Goal: Task Accomplishment & Management: Manage account settings

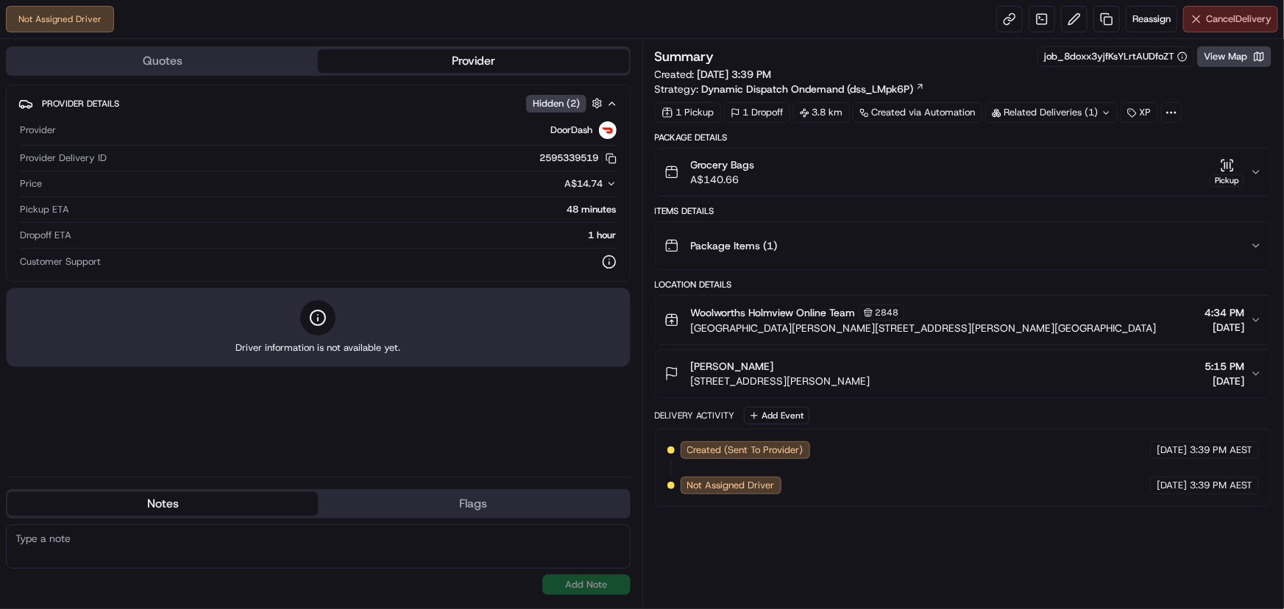
click at [1224, 26] on button "Cancel Delivery" at bounding box center [1231, 19] width 95 height 26
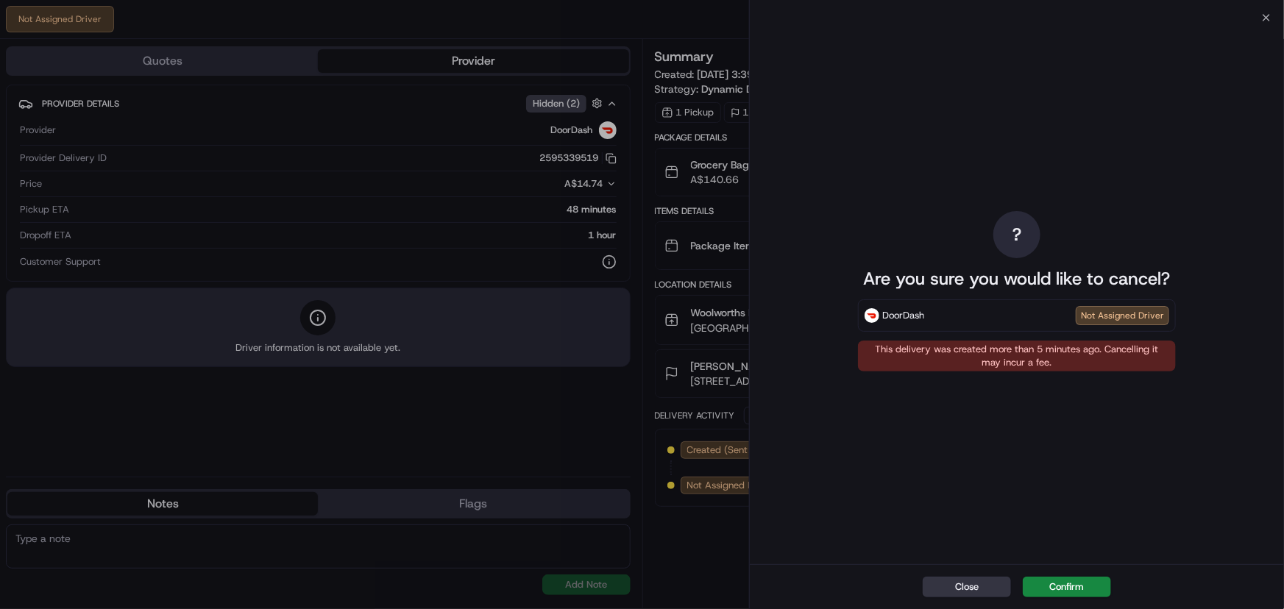
click at [987, 588] on button "Close" at bounding box center [967, 587] width 88 height 21
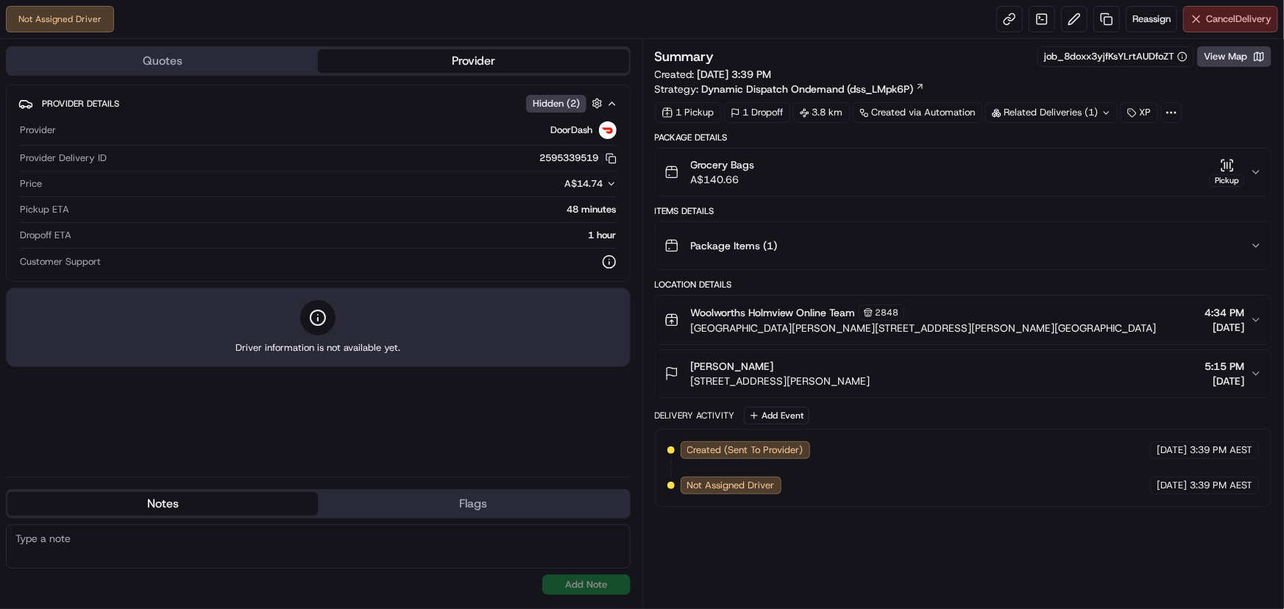
click at [1214, 14] on span "Cancel Delivery" at bounding box center [1239, 19] width 66 height 13
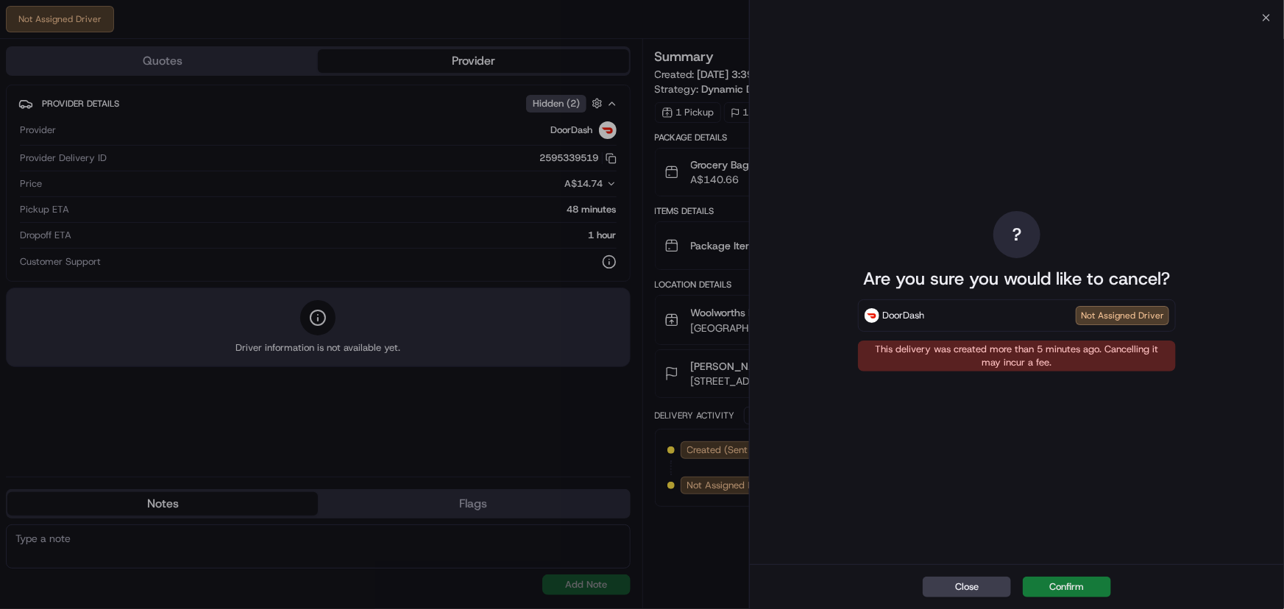
click at [1074, 585] on button "Confirm" at bounding box center [1067, 587] width 88 height 21
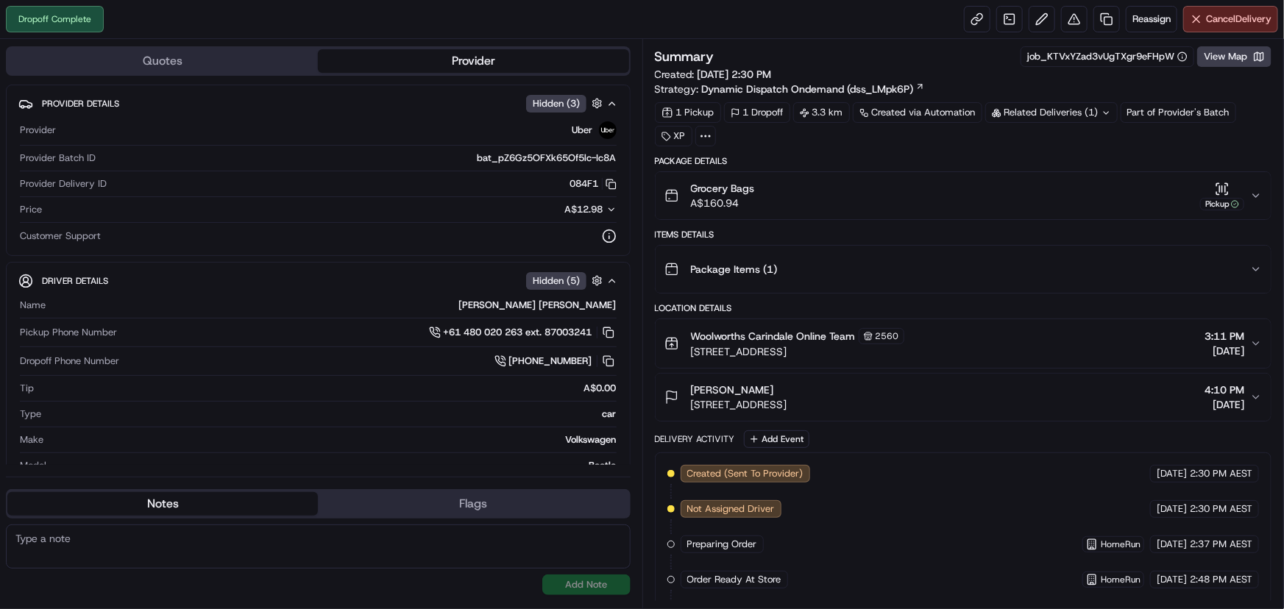
click at [1255, 193] on icon "button" at bounding box center [1256, 196] width 12 height 12
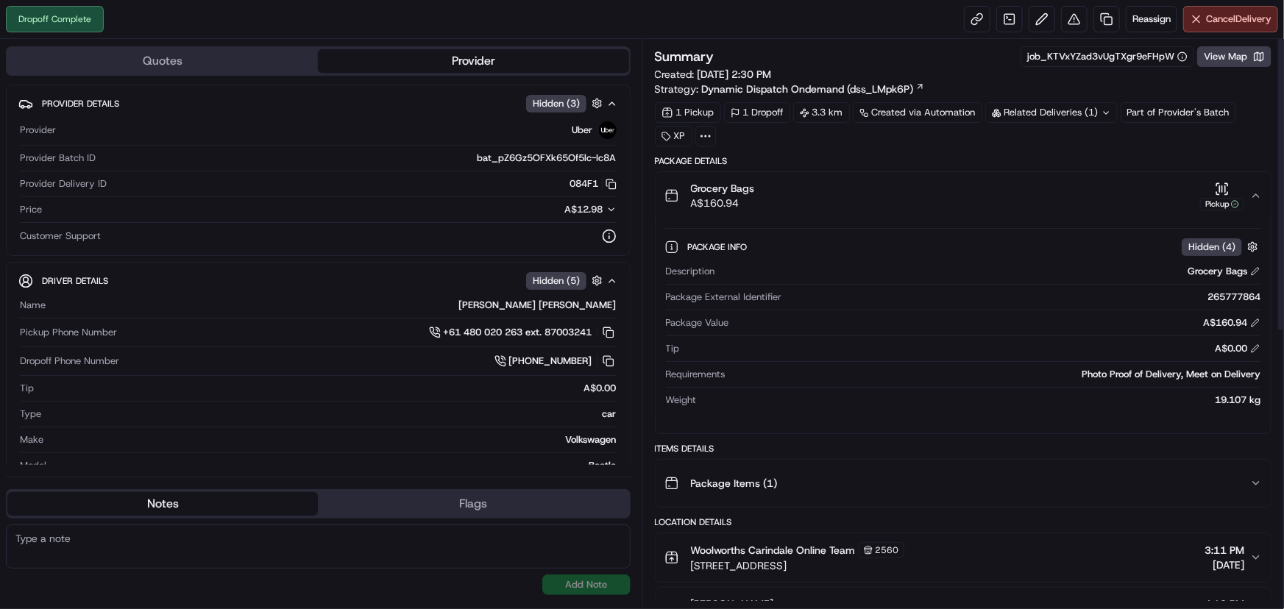
click at [1258, 188] on button "Grocery Bags A$160.94 Pickup" at bounding box center [964, 195] width 616 height 47
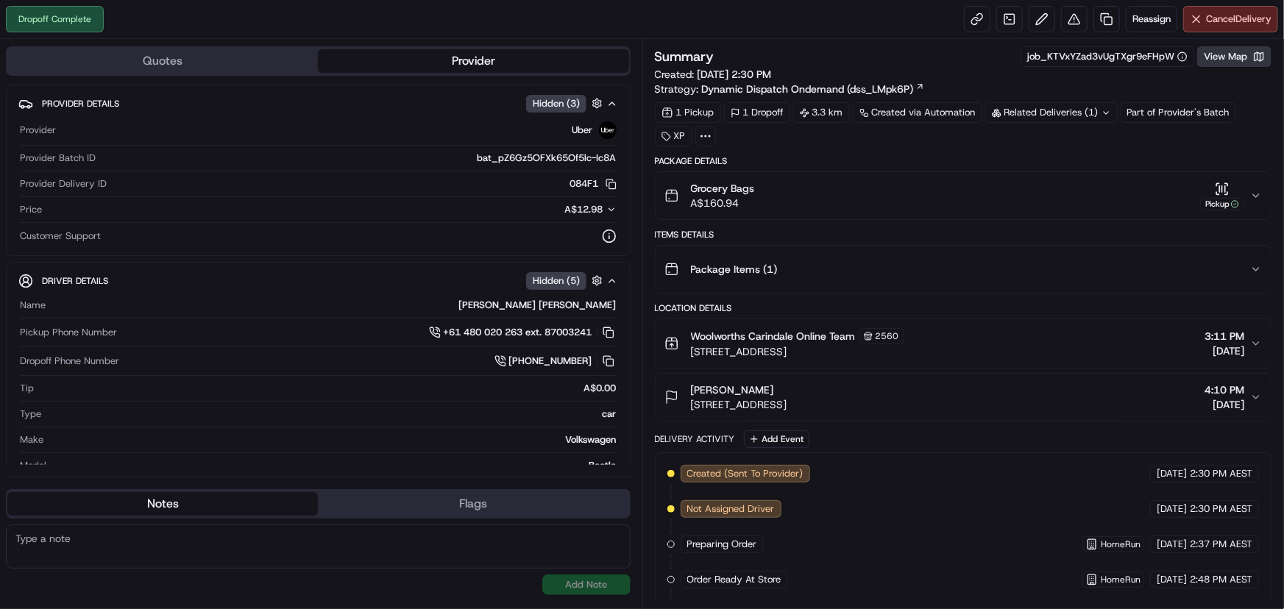
click at [1242, 59] on button "View Map" at bounding box center [1234, 56] width 74 height 21
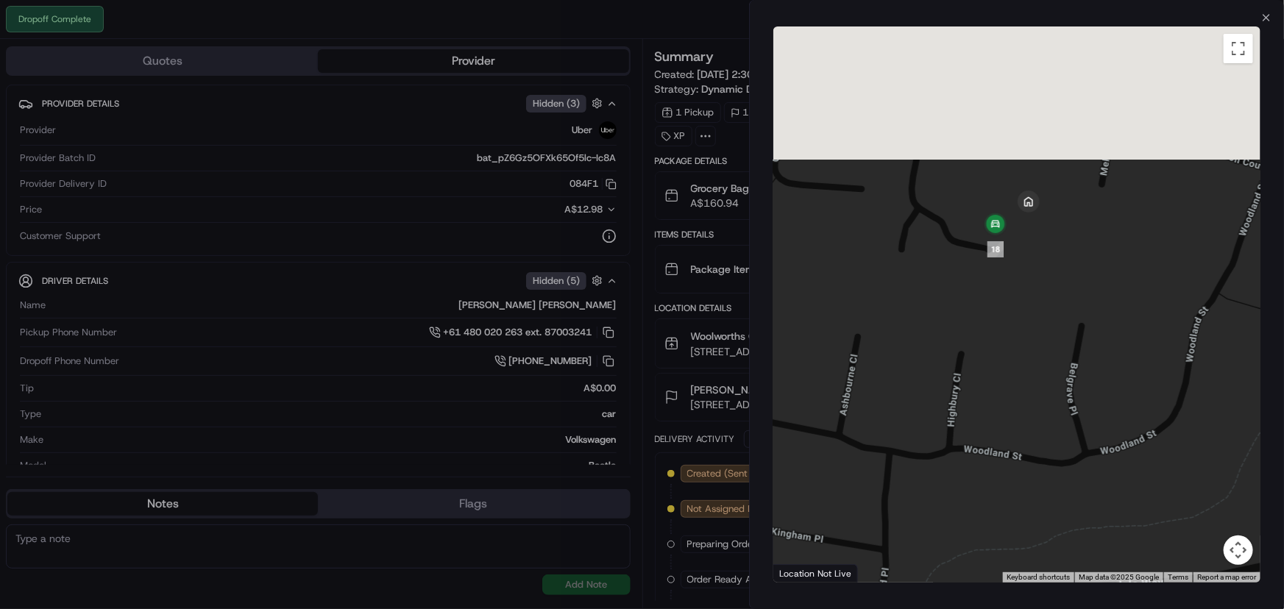
drag, startPoint x: 1062, startPoint y: 170, endPoint x: 1035, endPoint y: 391, distance: 222.5
click at [1087, 400] on div at bounding box center [1017, 304] width 487 height 556
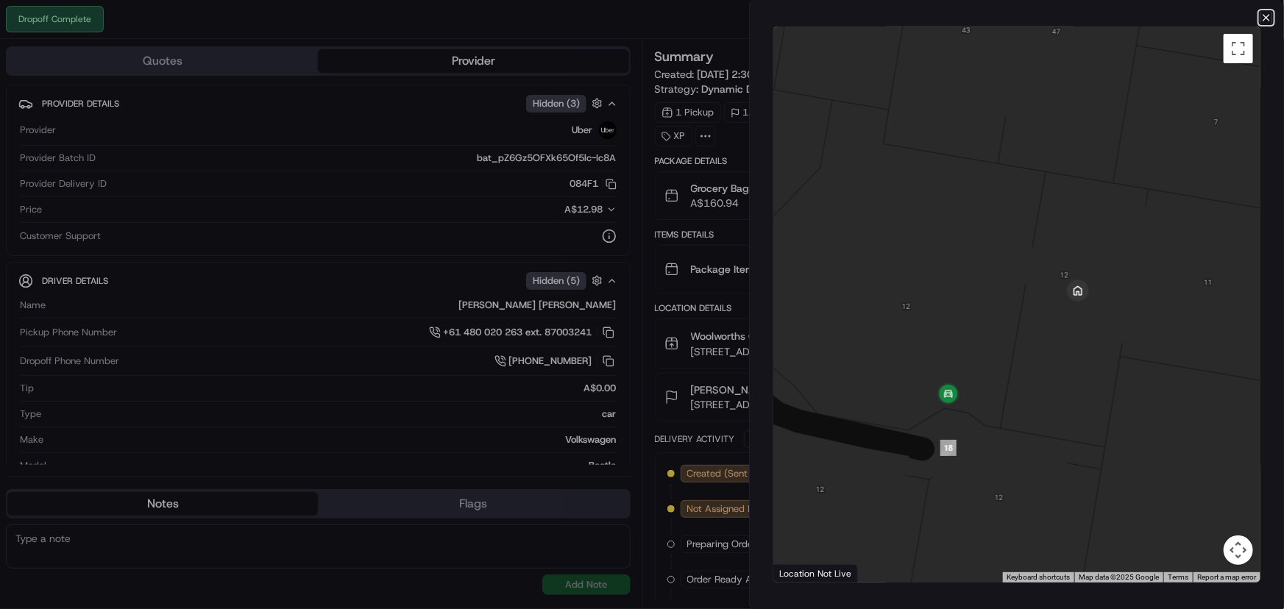
click at [1270, 18] on icon "button" at bounding box center [1267, 18] width 12 height 12
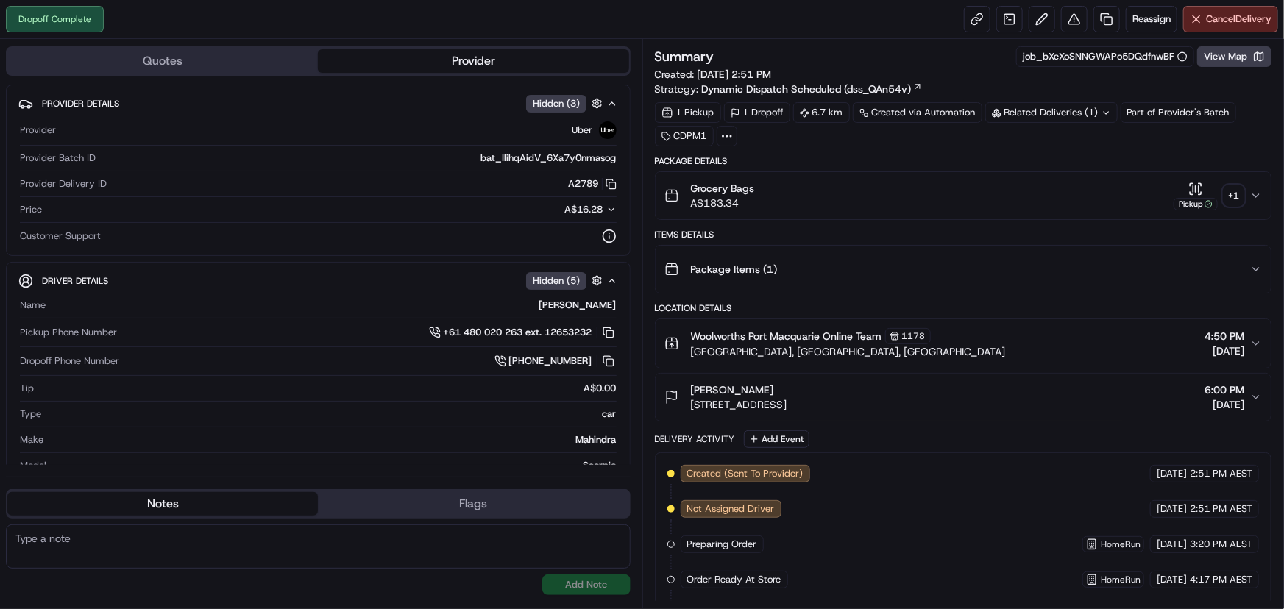
click at [1254, 190] on icon "button" at bounding box center [1256, 196] width 12 height 12
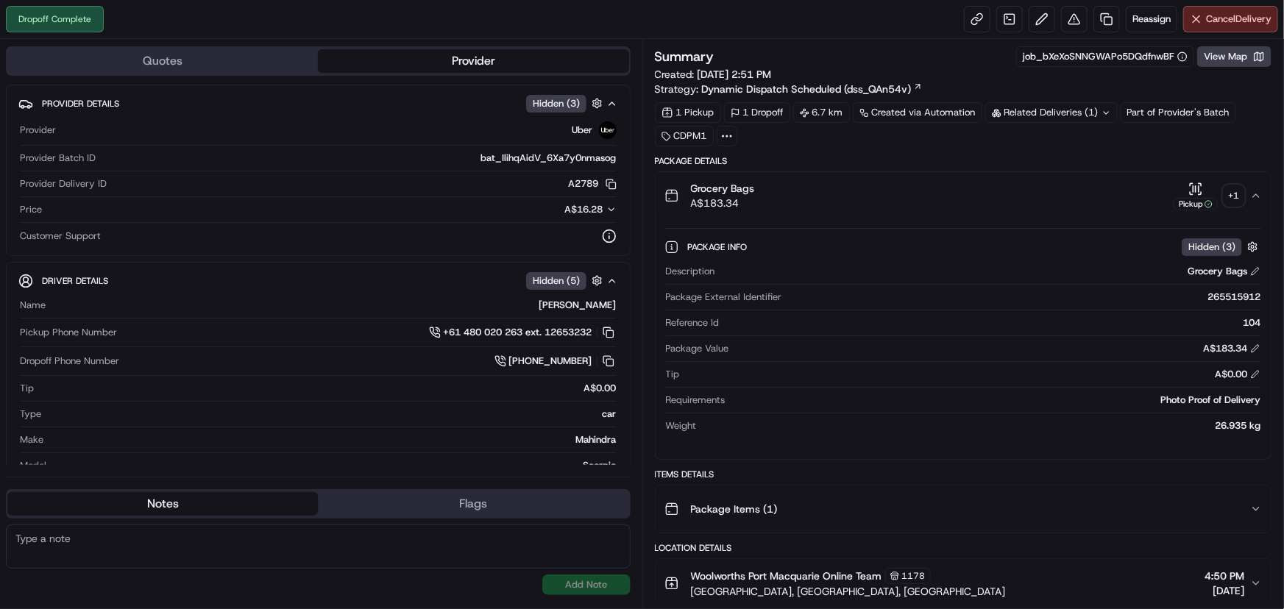
click at [1236, 197] on div "+ 1" at bounding box center [1234, 195] width 21 height 21
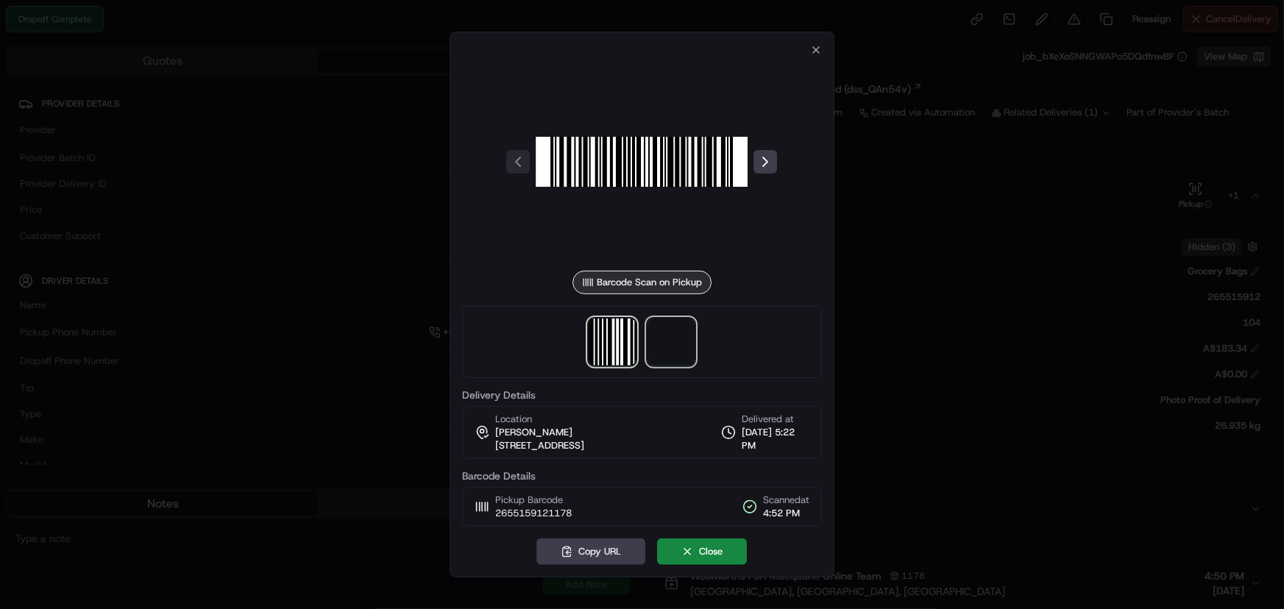
click at [678, 337] on span at bounding box center [671, 342] width 47 height 47
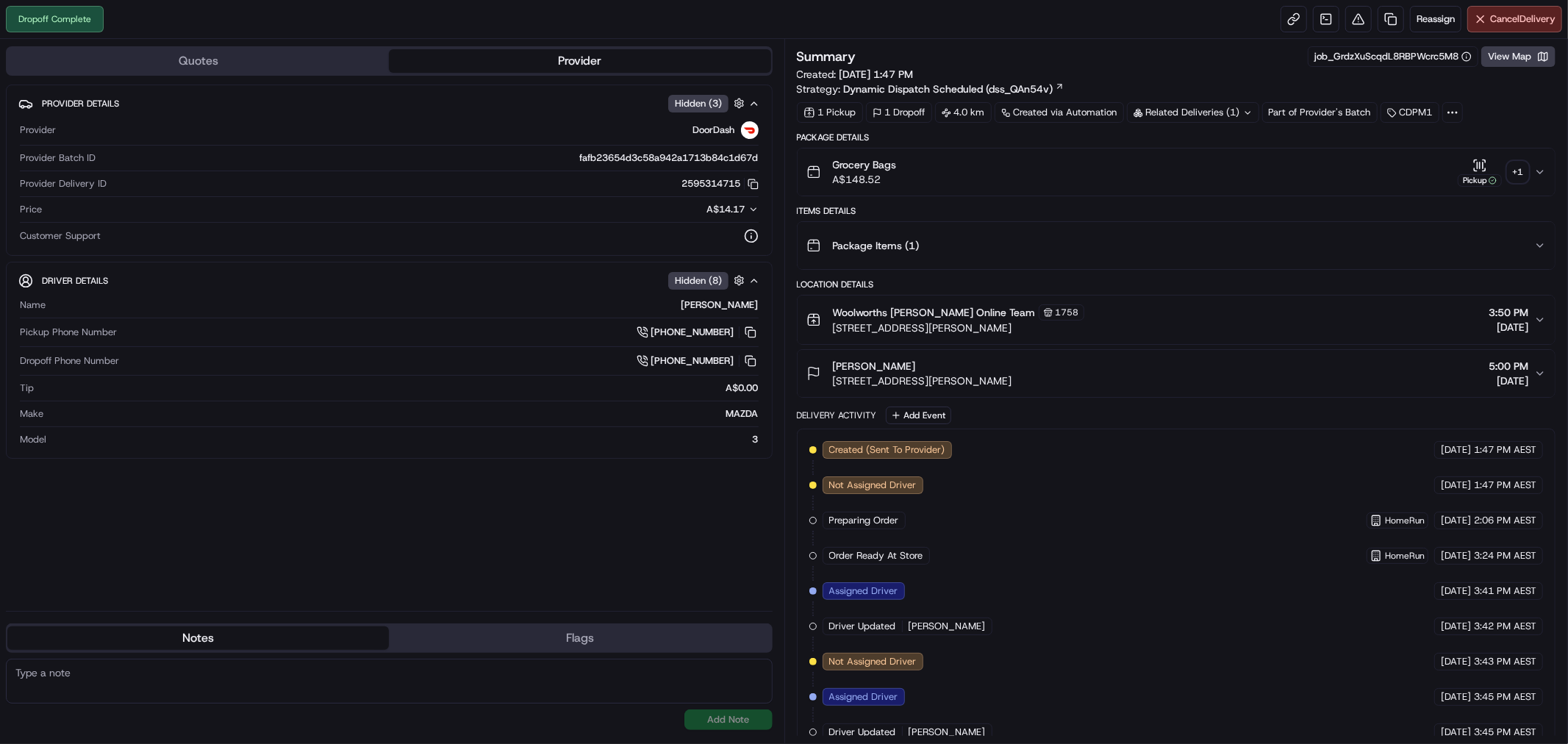
click at [1539, 175] on icon "button" at bounding box center [1540, 172] width 12 height 12
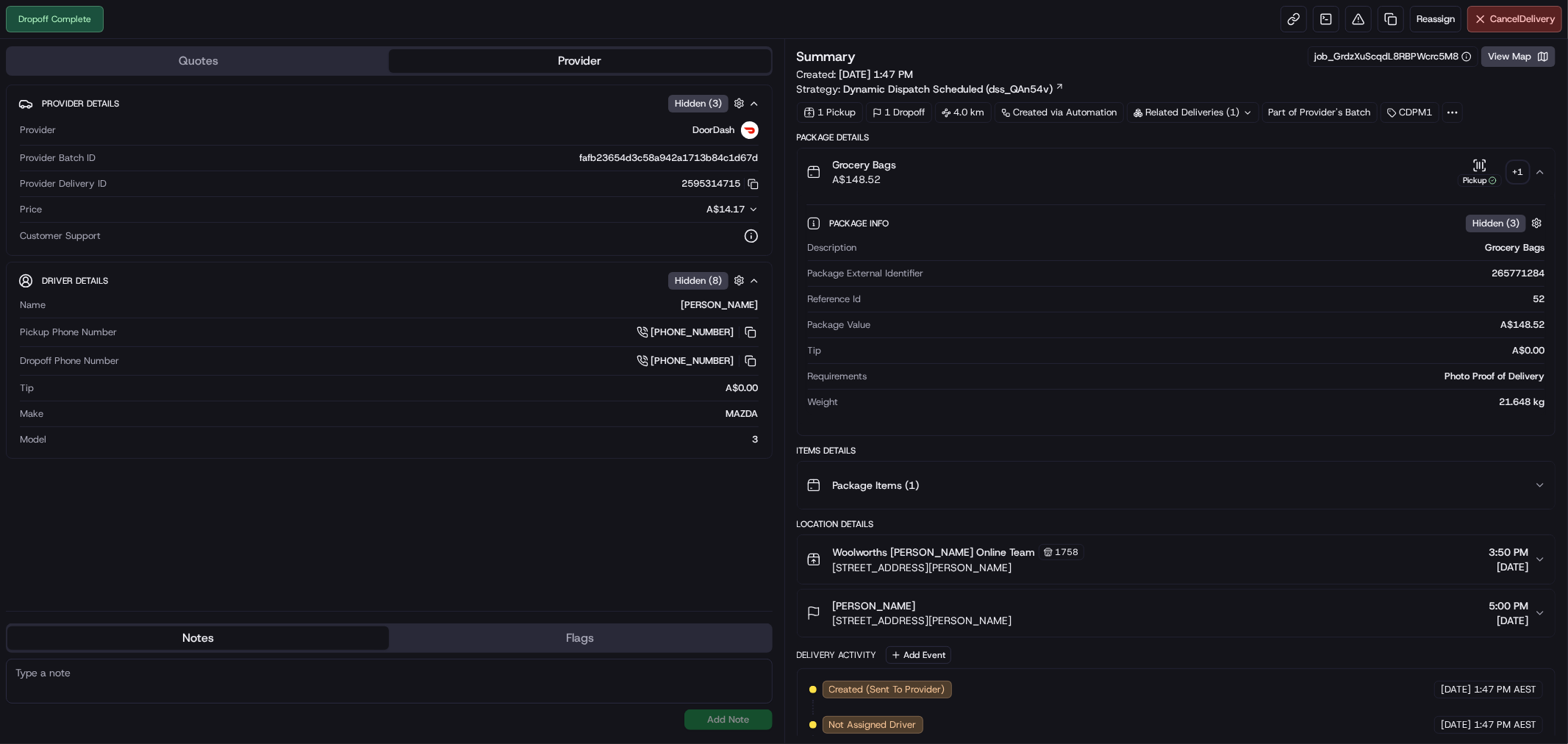
click at [1518, 165] on div "+ 1" at bounding box center [1518, 172] width 21 height 21
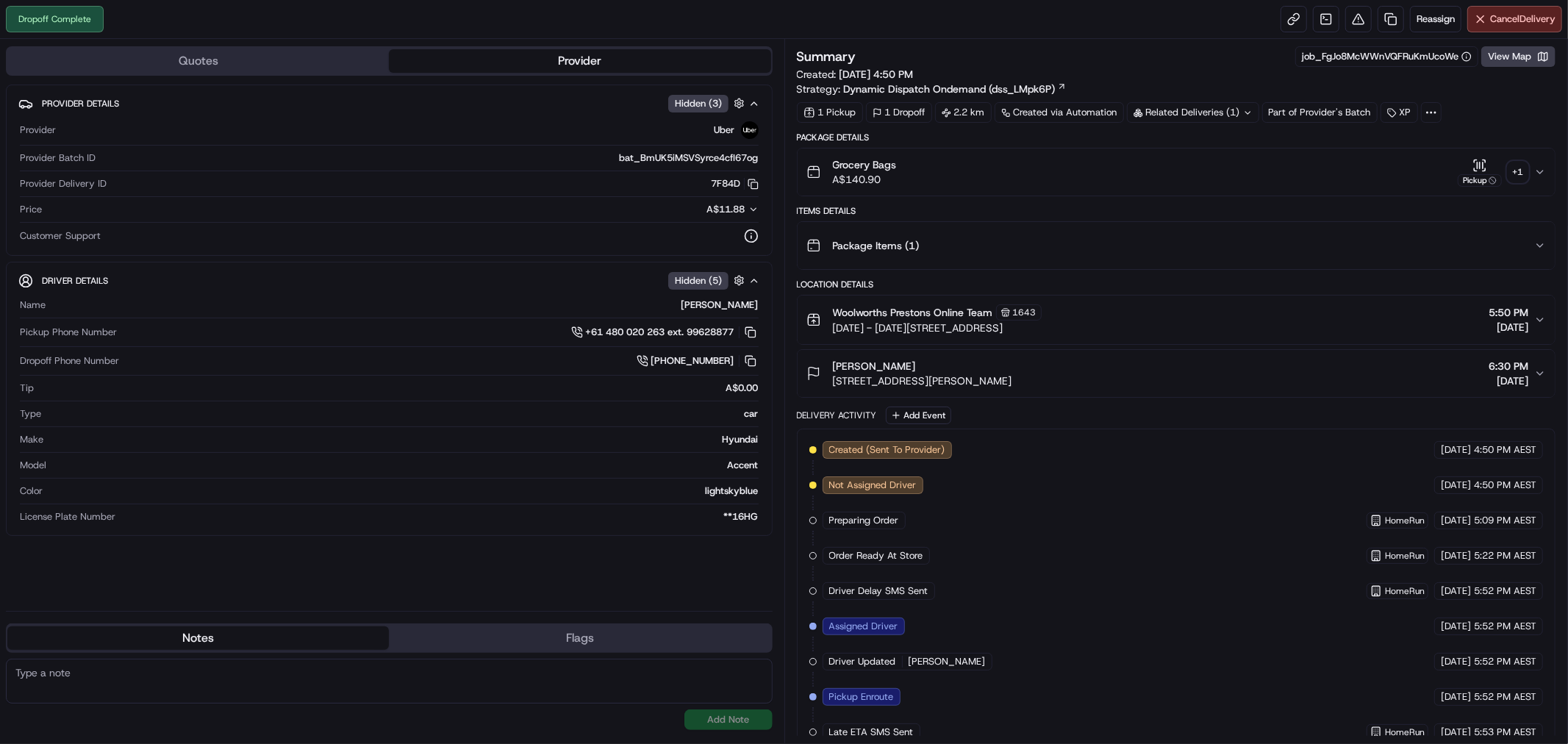
click at [1546, 174] on button "Grocery Bags A$140.90 Pickup + 1" at bounding box center [1176, 172] width 758 height 47
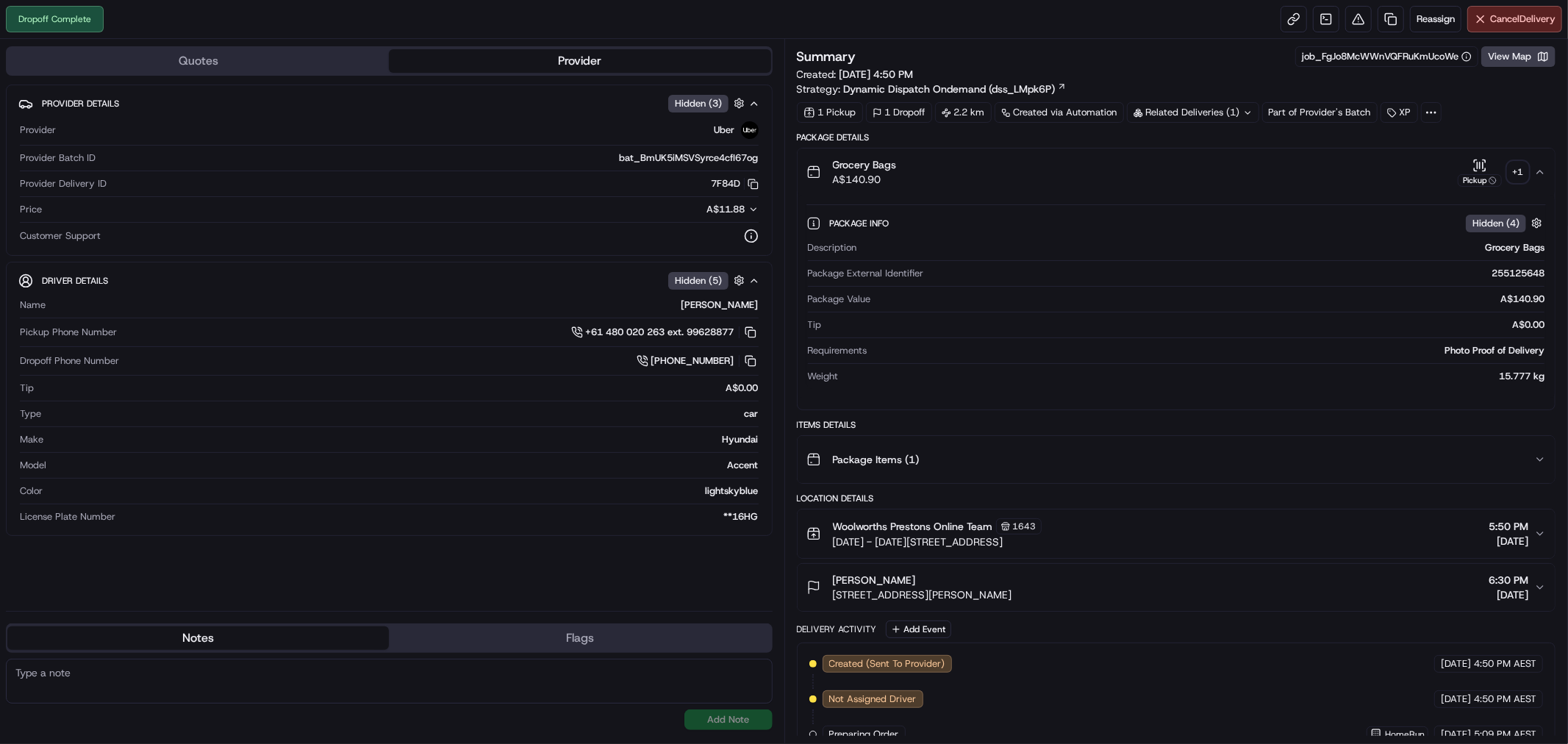
click at [1520, 180] on div "+ 1" at bounding box center [1518, 172] width 21 height 21
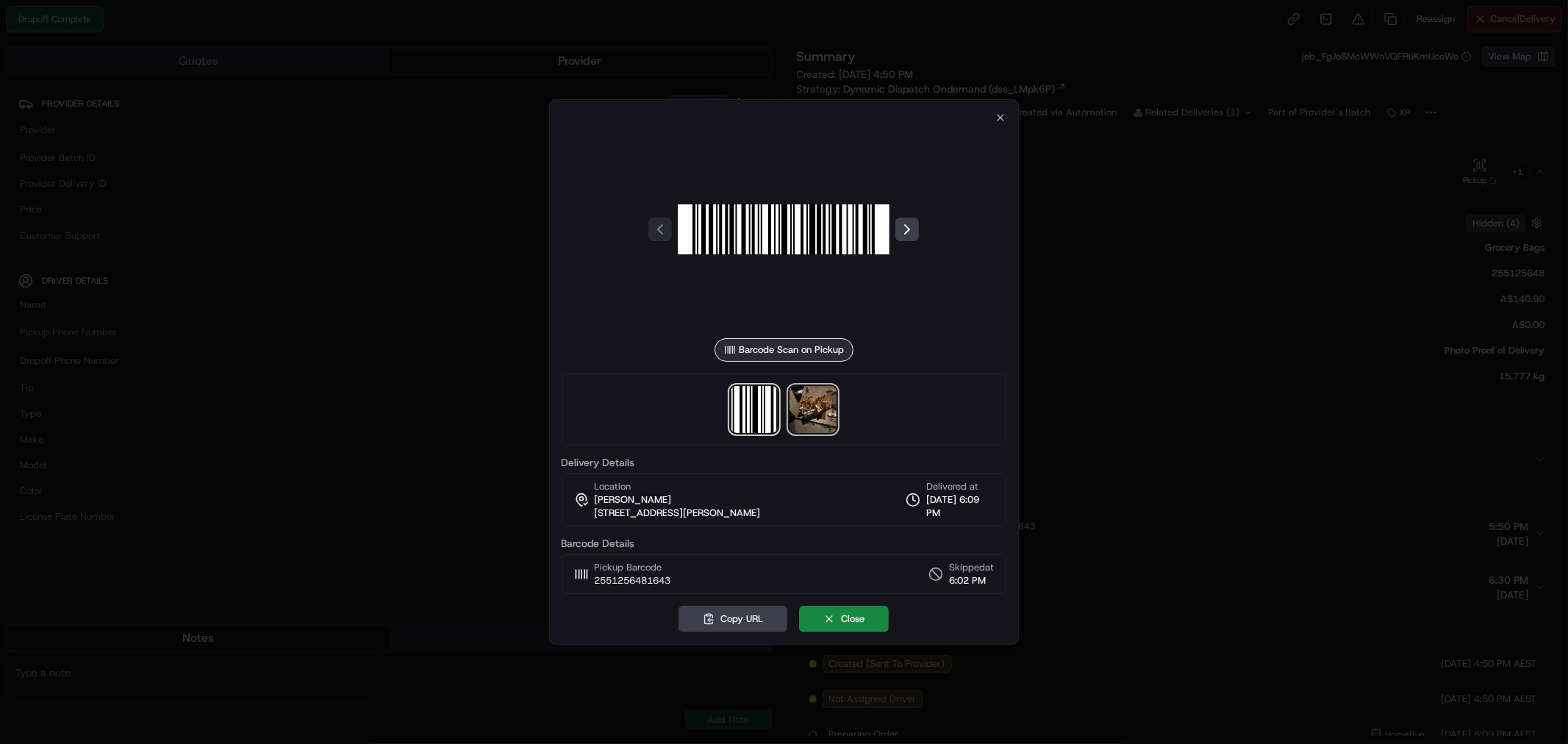
click at [805, 413] on img at bounding box center [812, 408] width 47 height 47
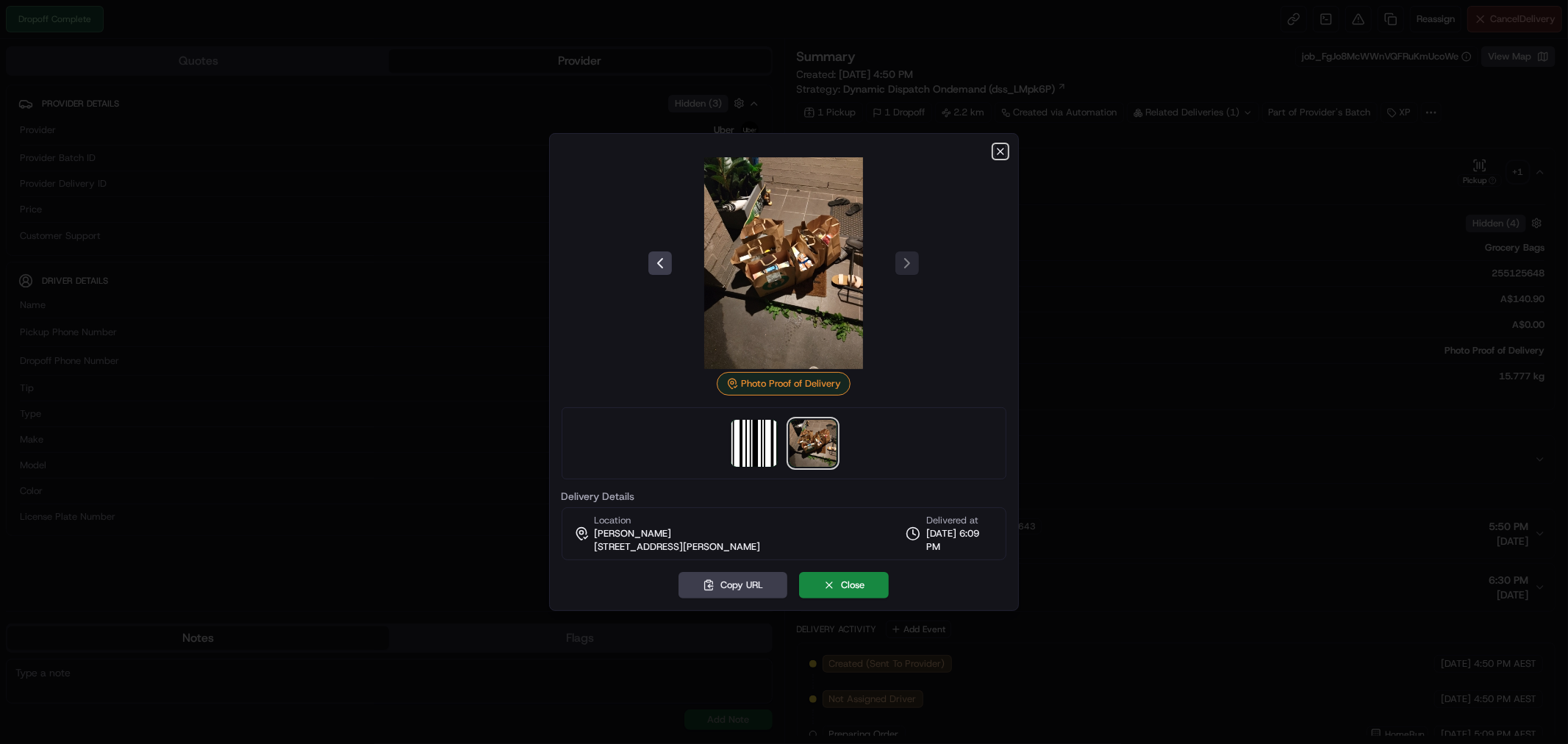
click at [1002, 149] on icon "button" at bounding box center [1001, 152] width 12 height 12
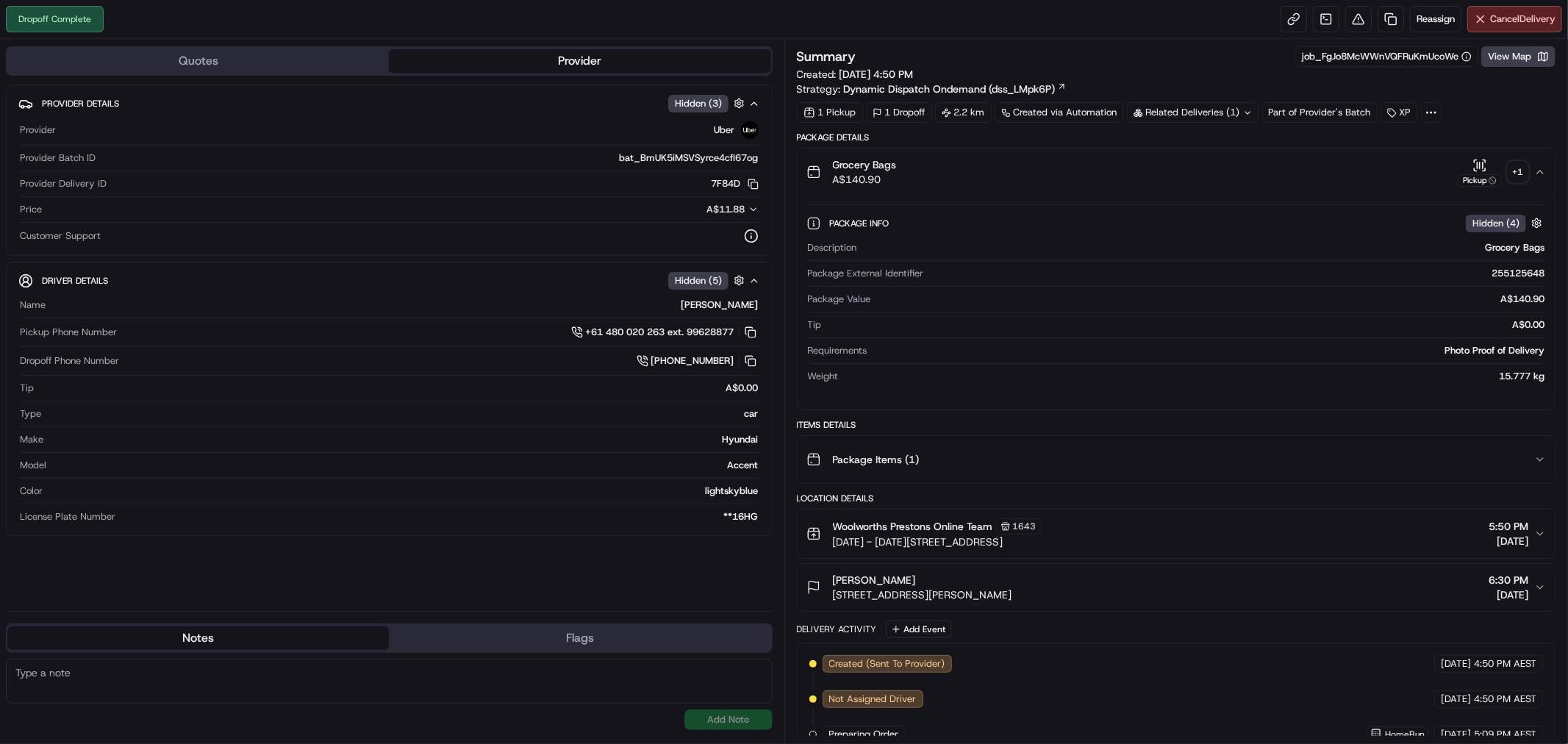
click at [1538, 173] on icon "button" at bounding box center [1540, 172] width 12 height 12
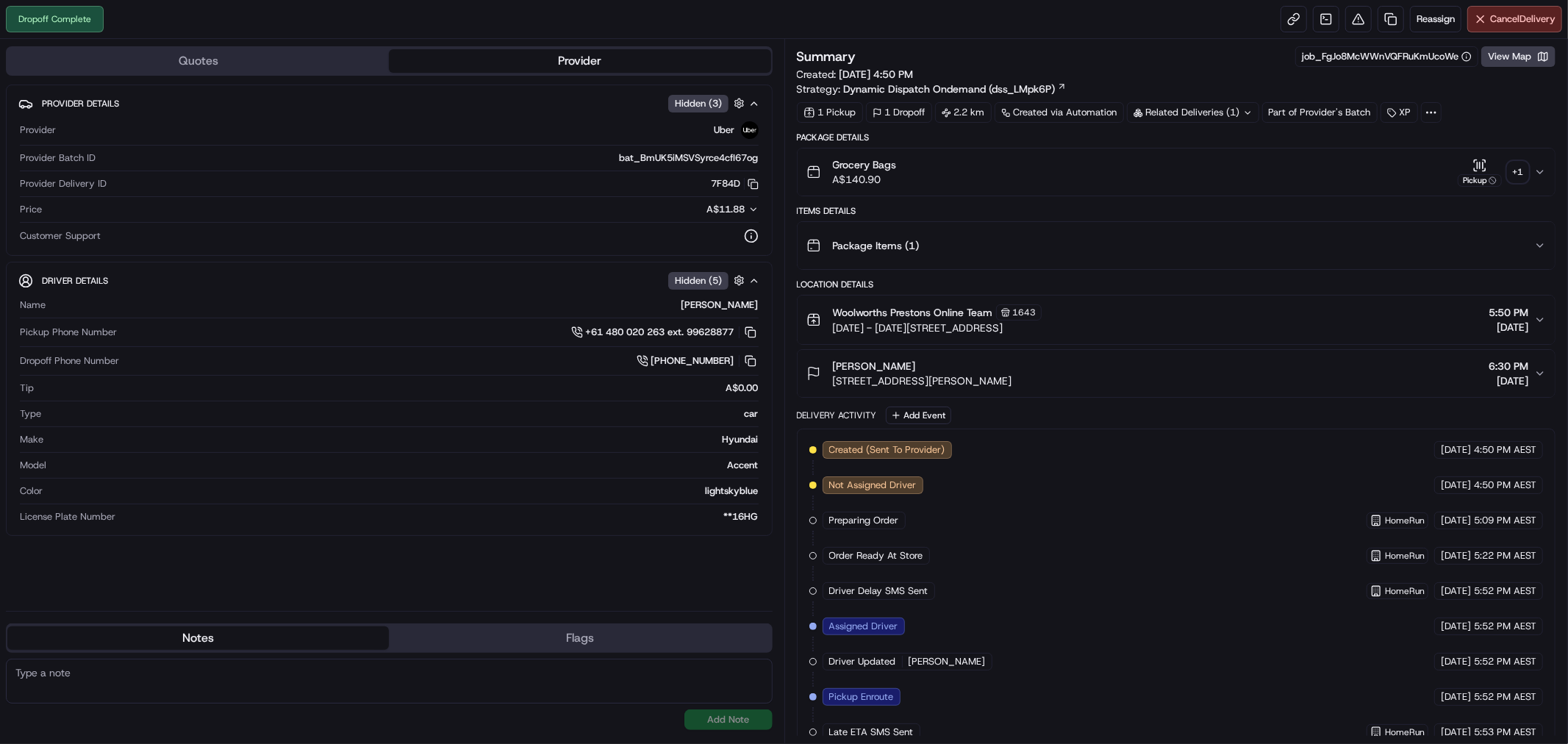
click at [1541, 174] on icon "button" at bounding box center [1540, 172] width 12 height 12
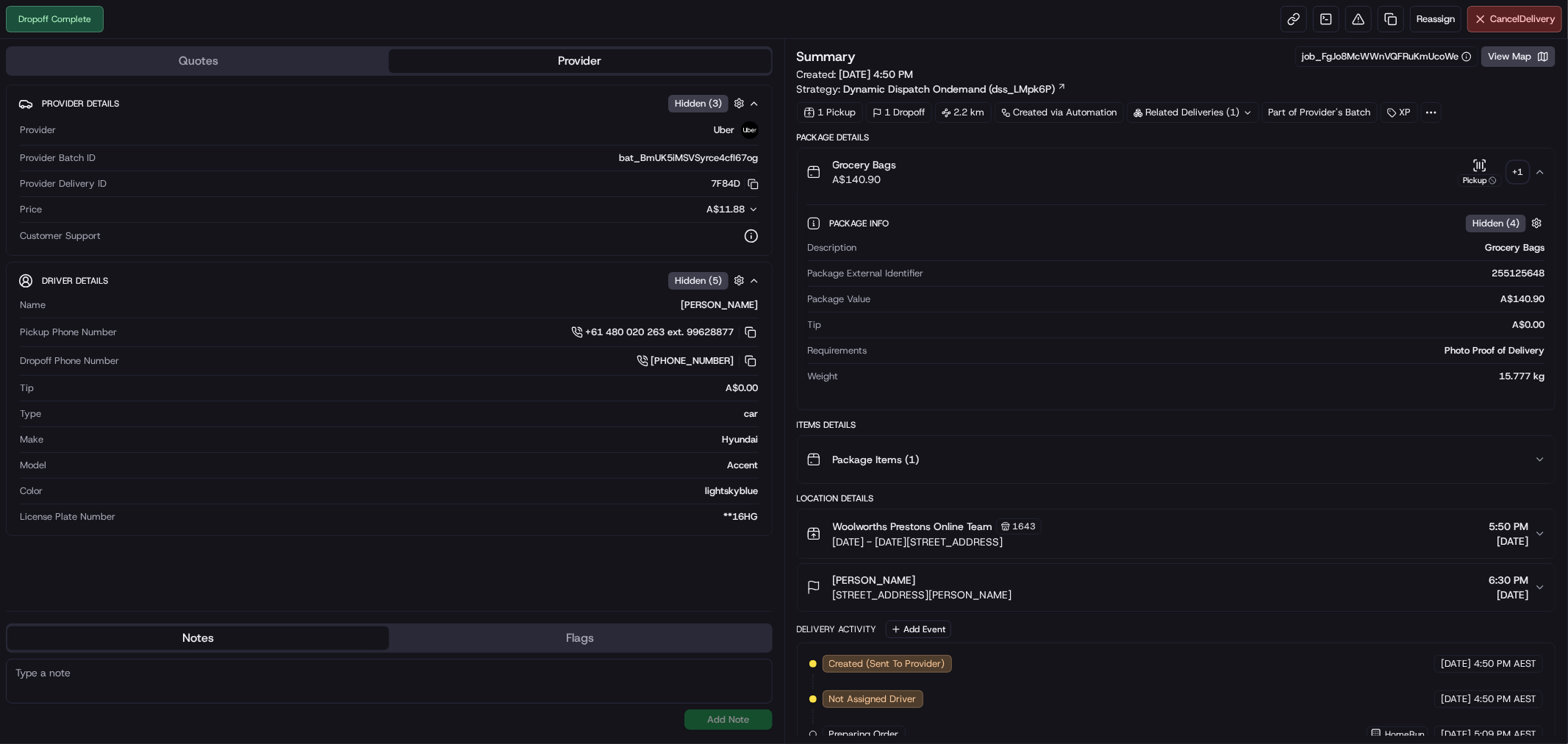
click at [1525, 174] on div "+ 1" at bounding box center [1518, 172] width 21 height 21
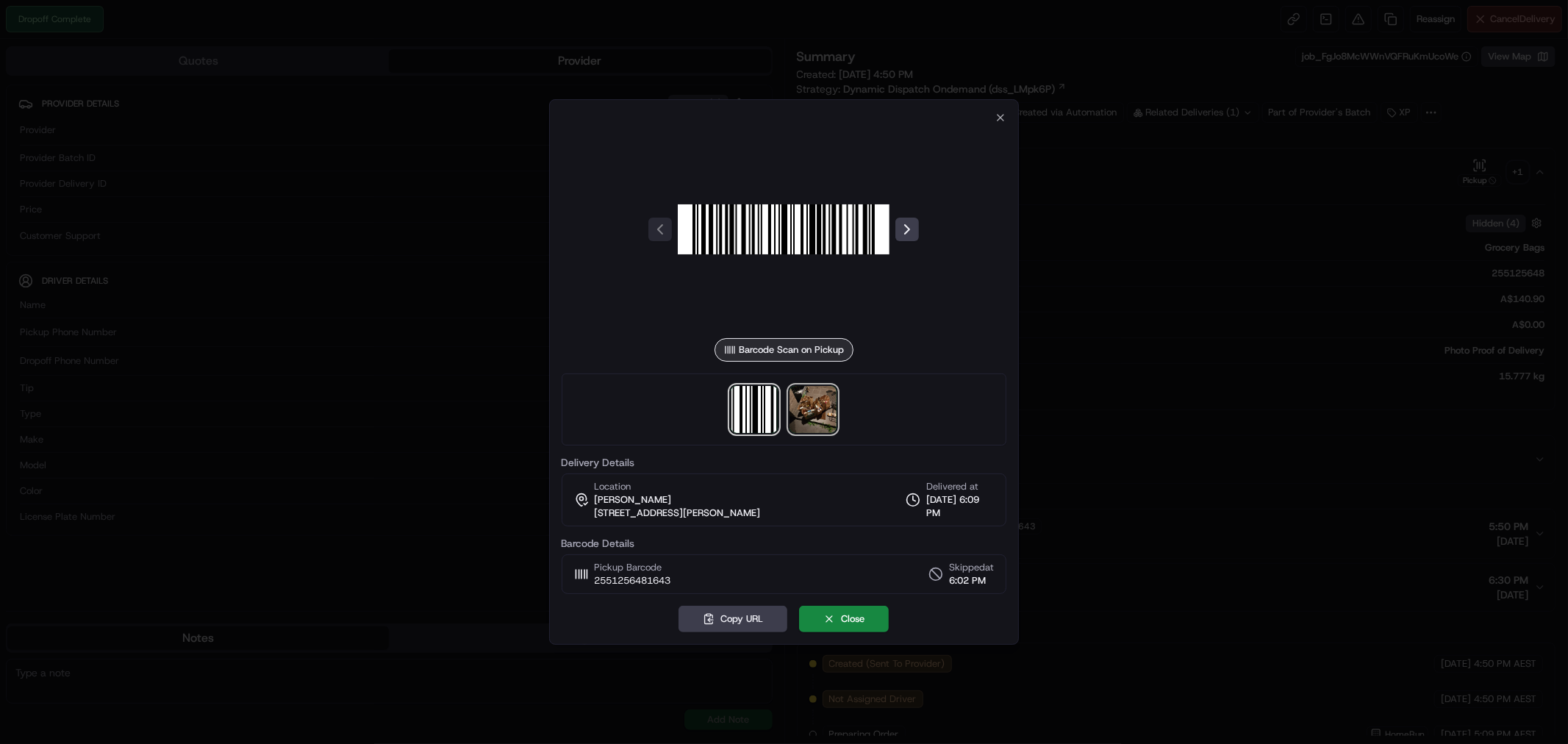
click at [809, 413] on img at bounding box center [812, 408] width 47 height 47
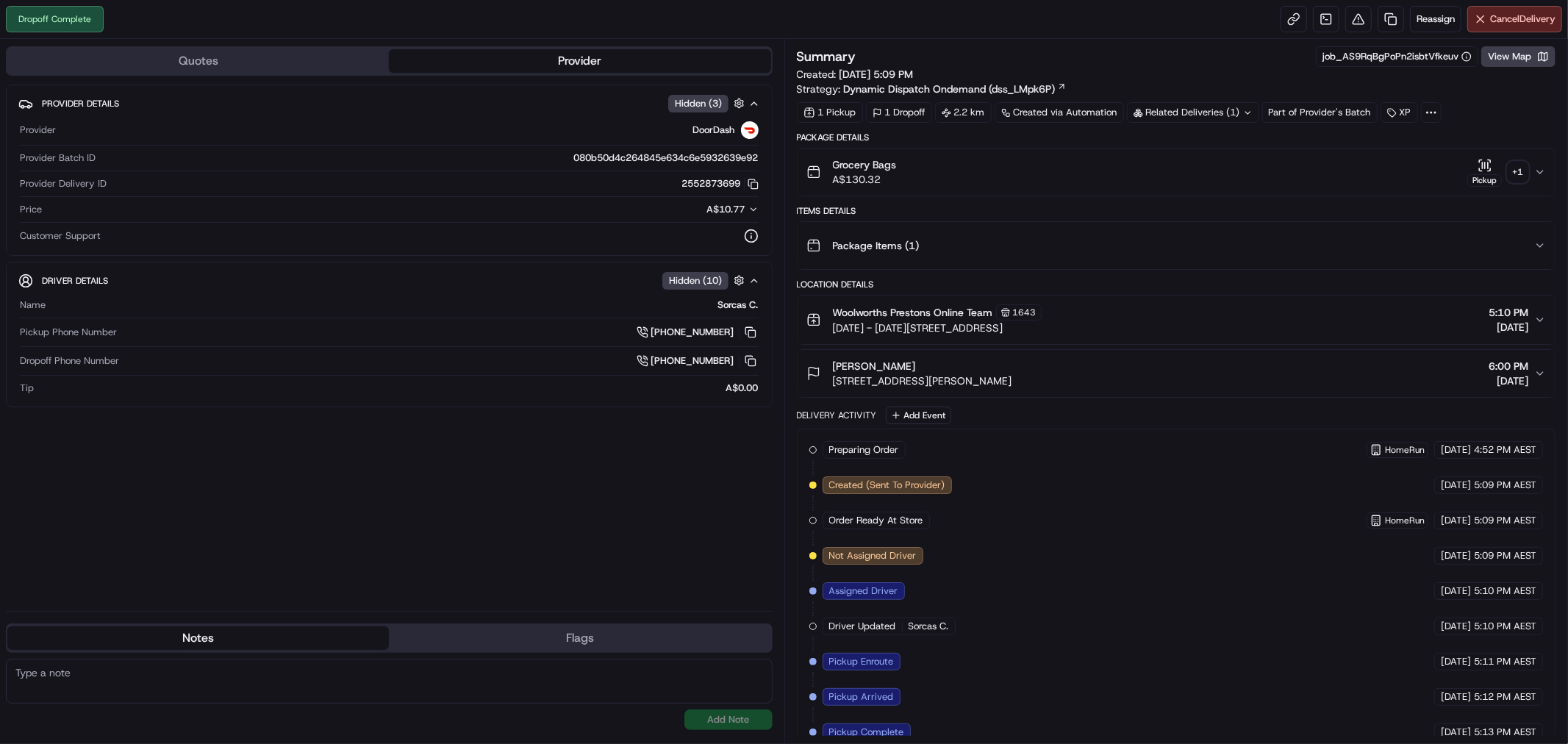
click at [1534, 173] on icon "button" at bounding box center [1540, 172] width 12 height 12
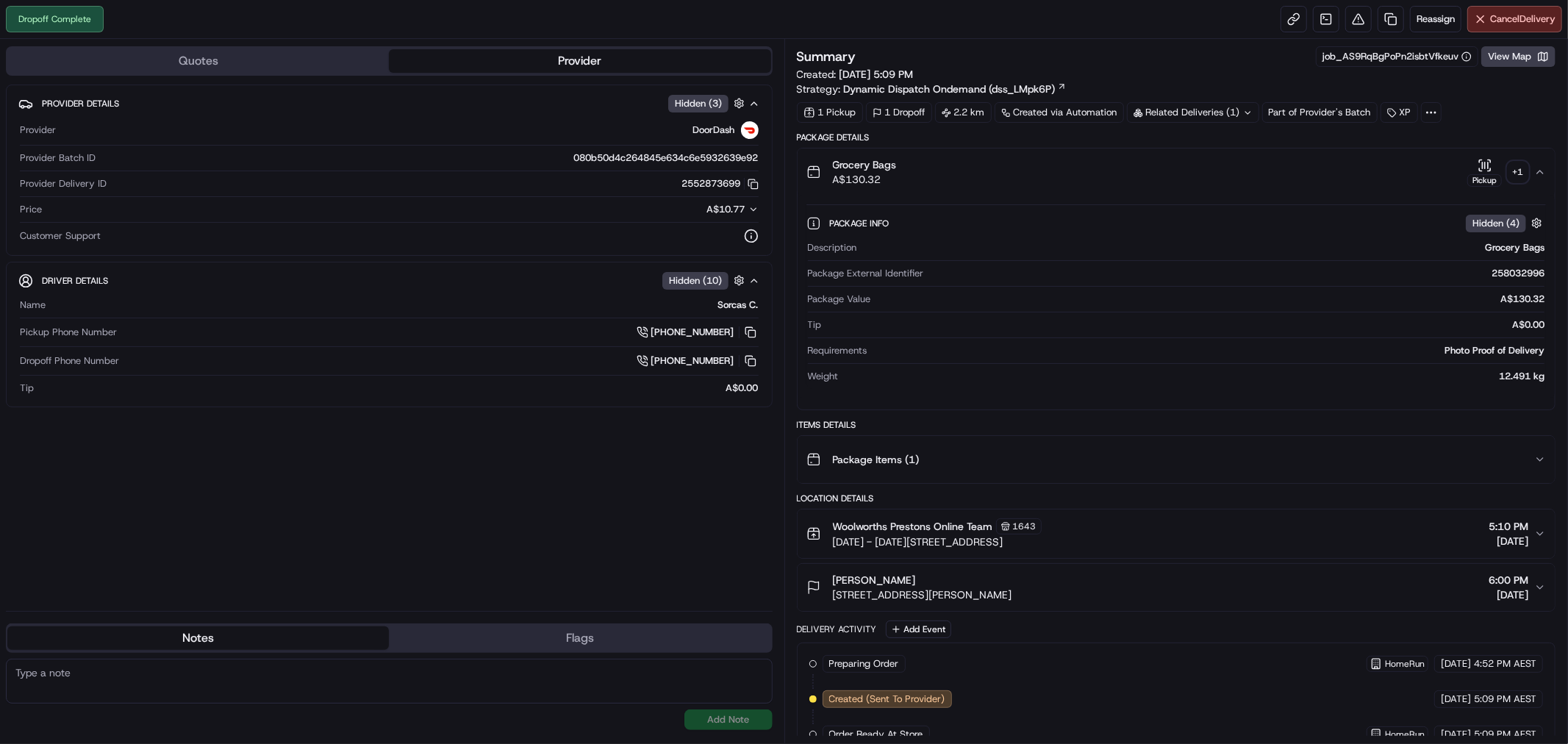
click at [1520, 174] on div "+ 1" at bounding box center [1518, 172] width 21 height 21
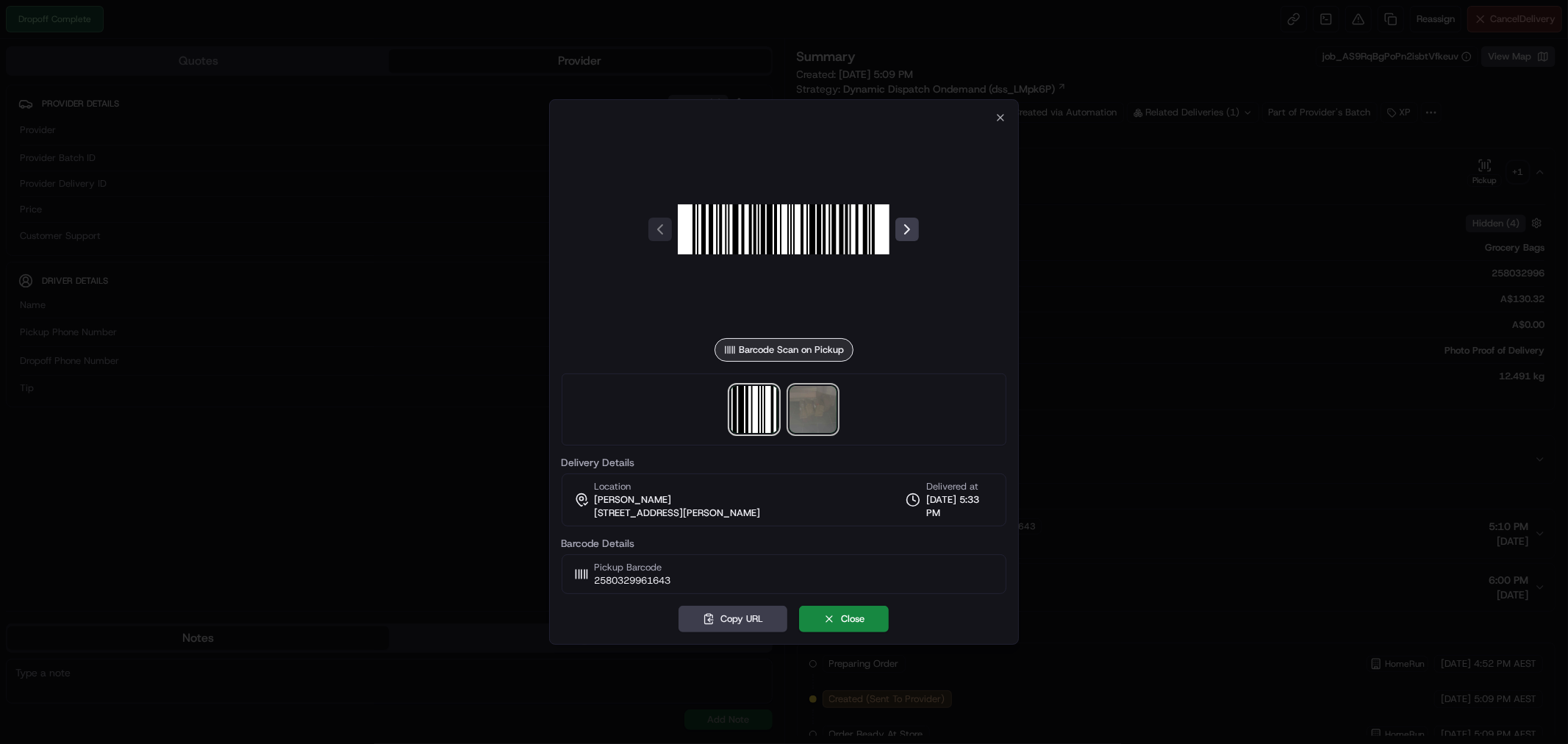
click at [821, 400] on img at bounding box center [812, 408] width 47 height 47
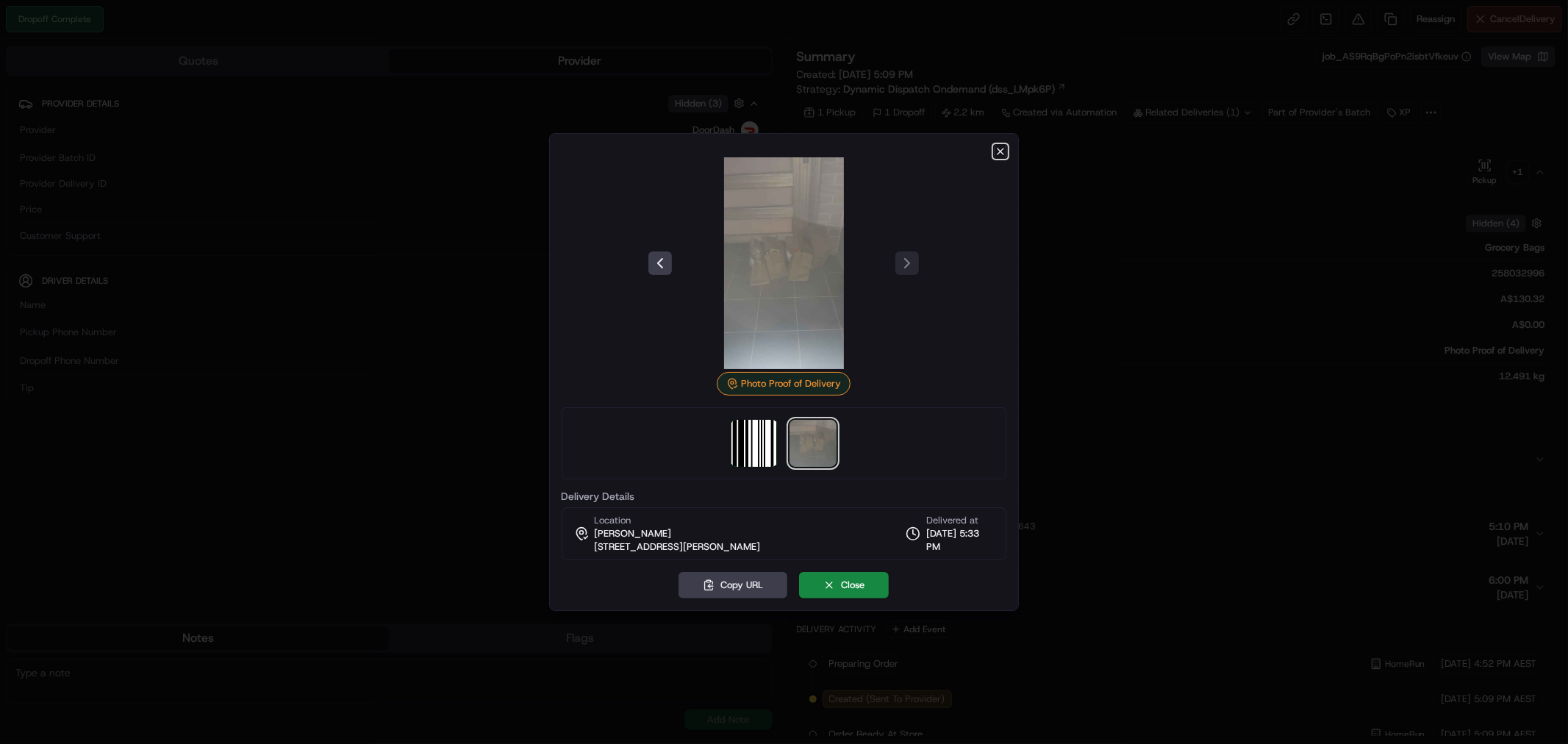
click at [1004, 147] on icon "button" at bounding box center [1001, 152] width 12 height 12
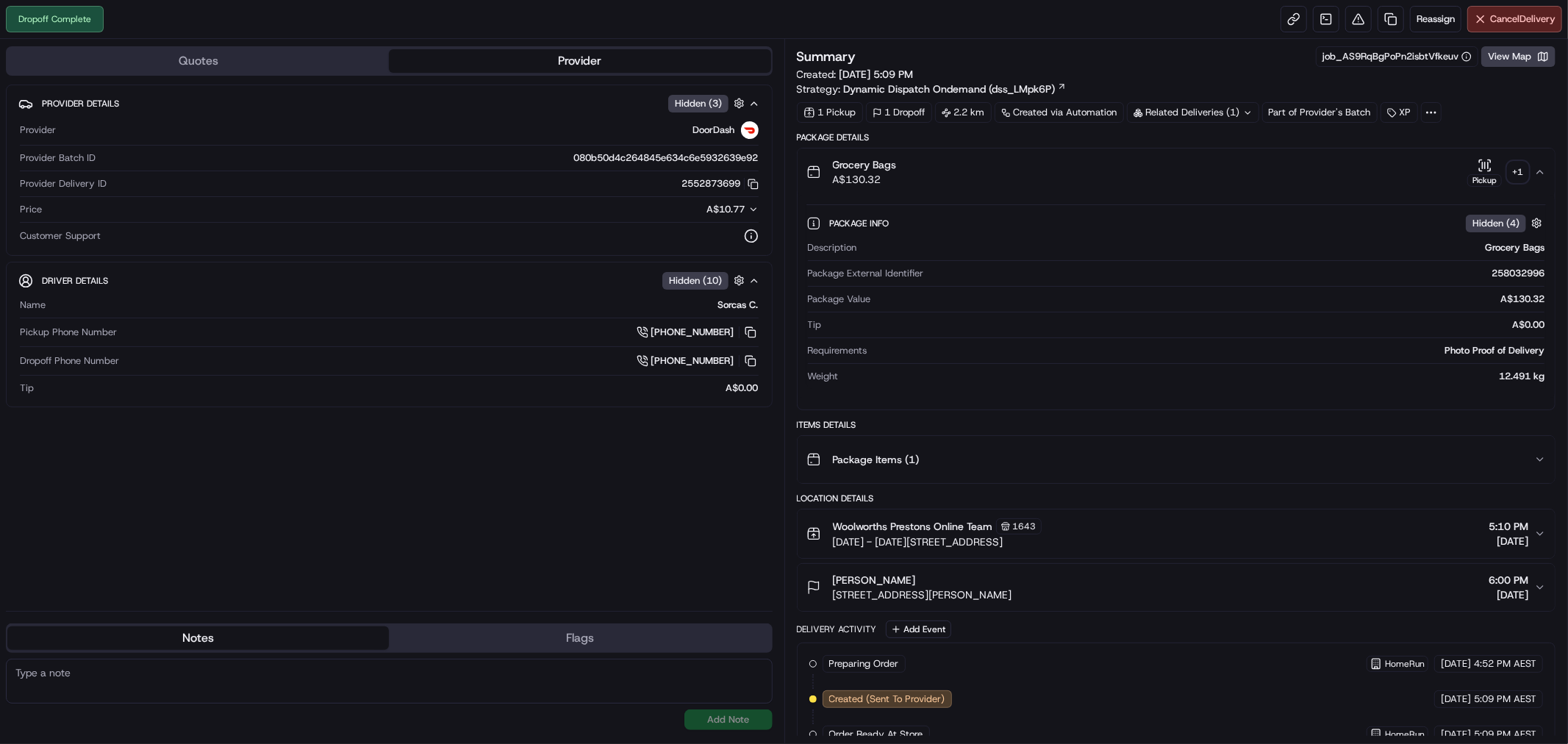
click at [1523, 171] on div "+ 1" at bounding box center [1518, 172] width 21 height 21
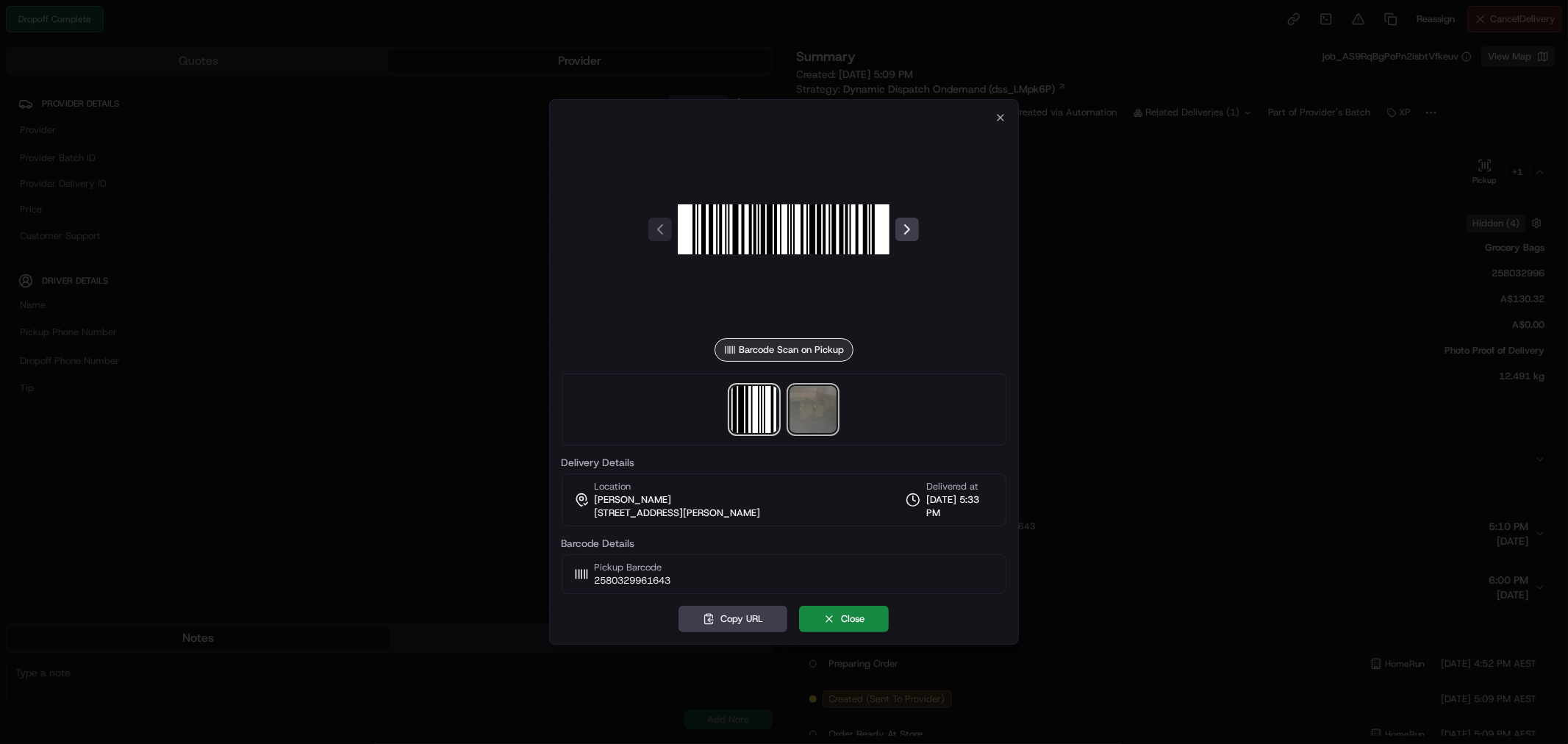
click at [807, 409] on img at bounding box center [812, 408] width 47 height 47
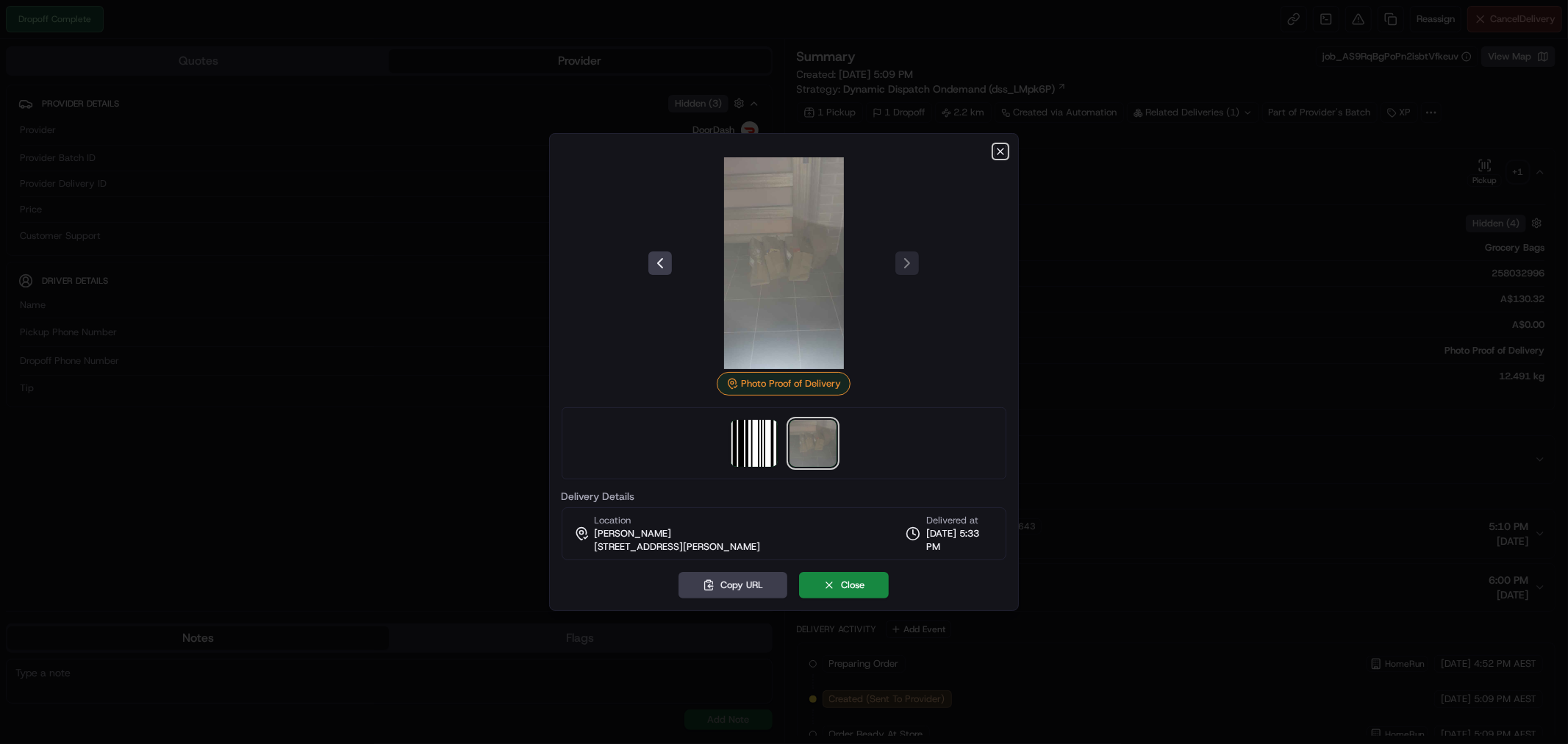
click at [999, 147] on icon "button" at bounding box center [1001, 152] width 12 height 12
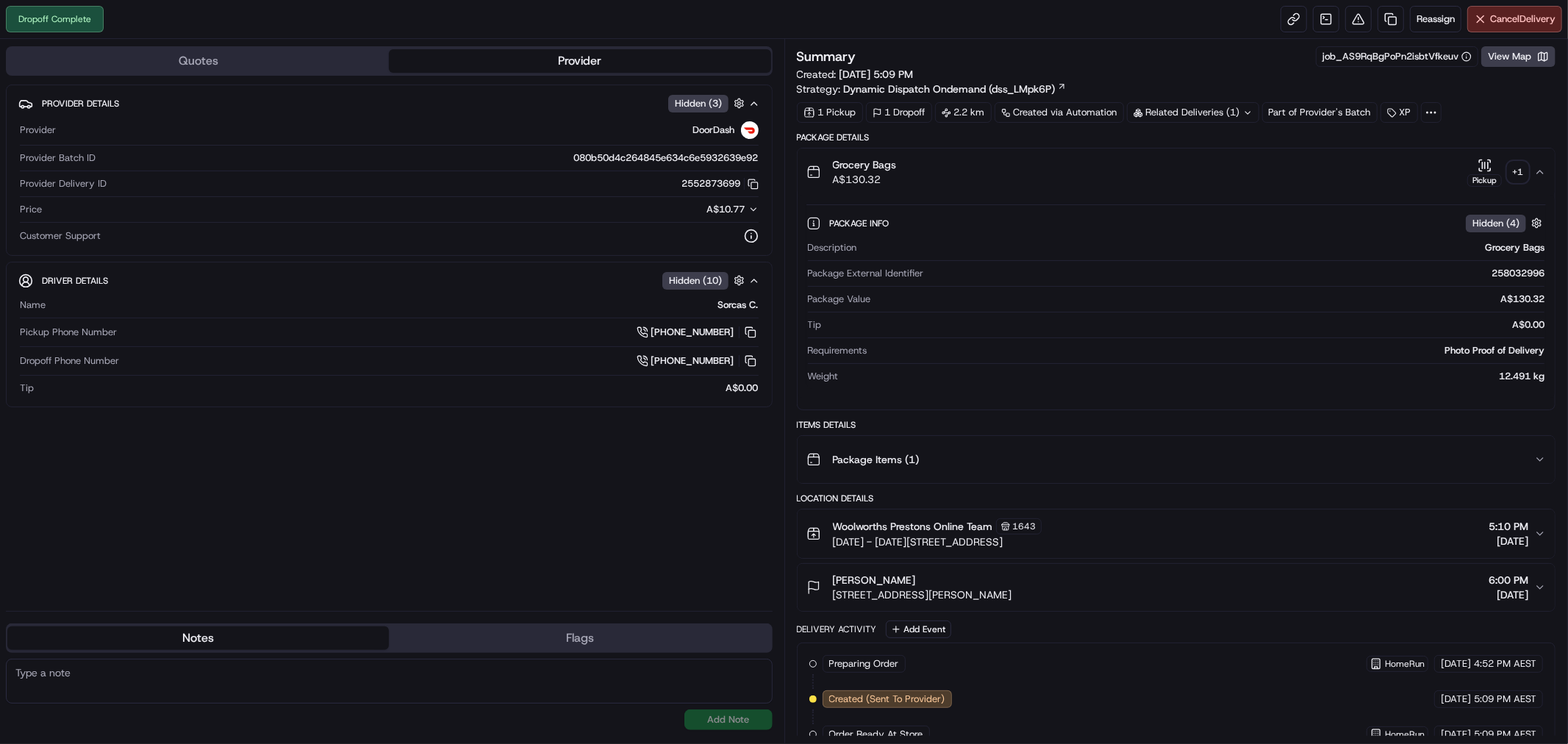
click at [1541, 177] on icon "button" at bounding box center [1540, 172] width 12 height 12
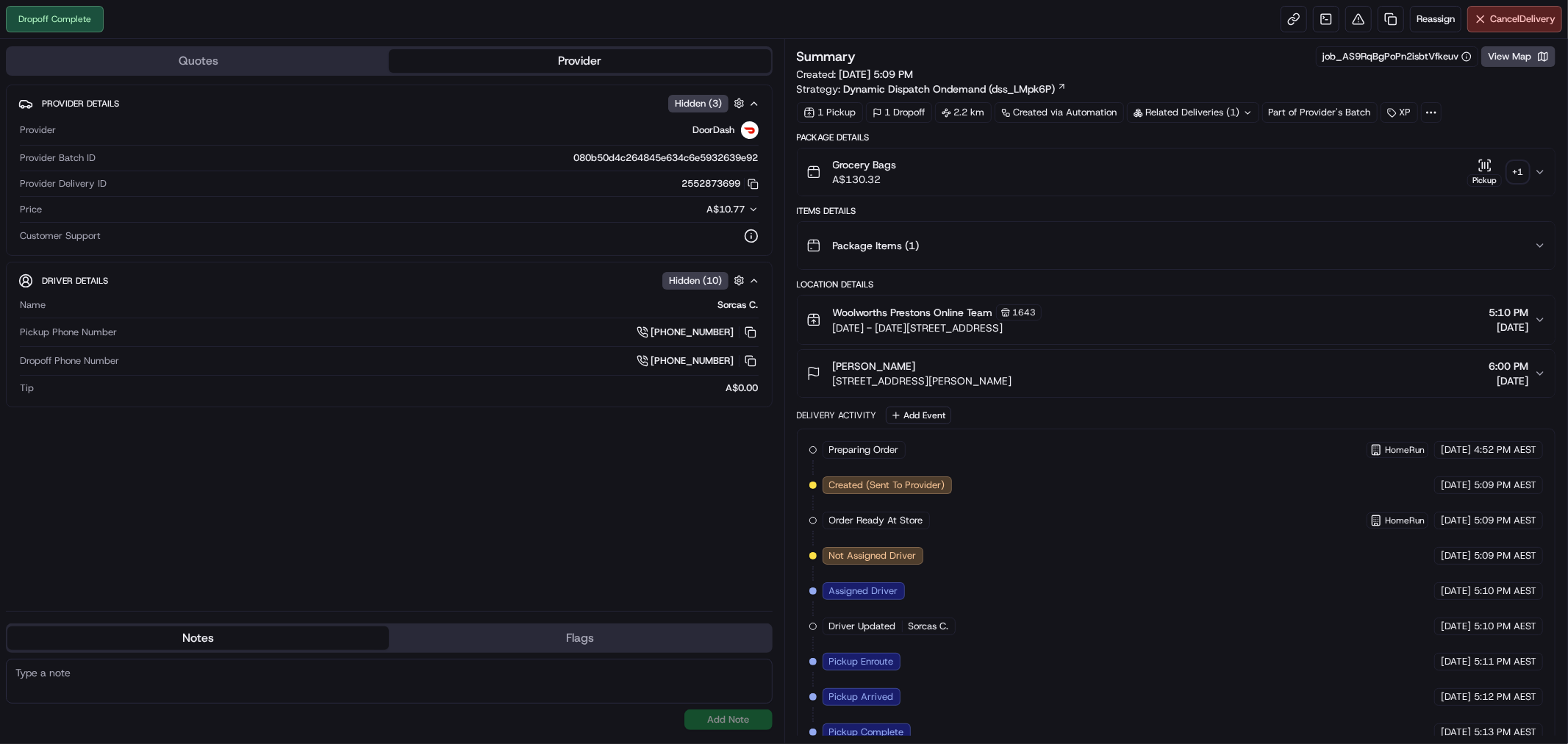
click at [1541, 177] on icon "button" at bounding box center [1540, 172] width 12 height 12
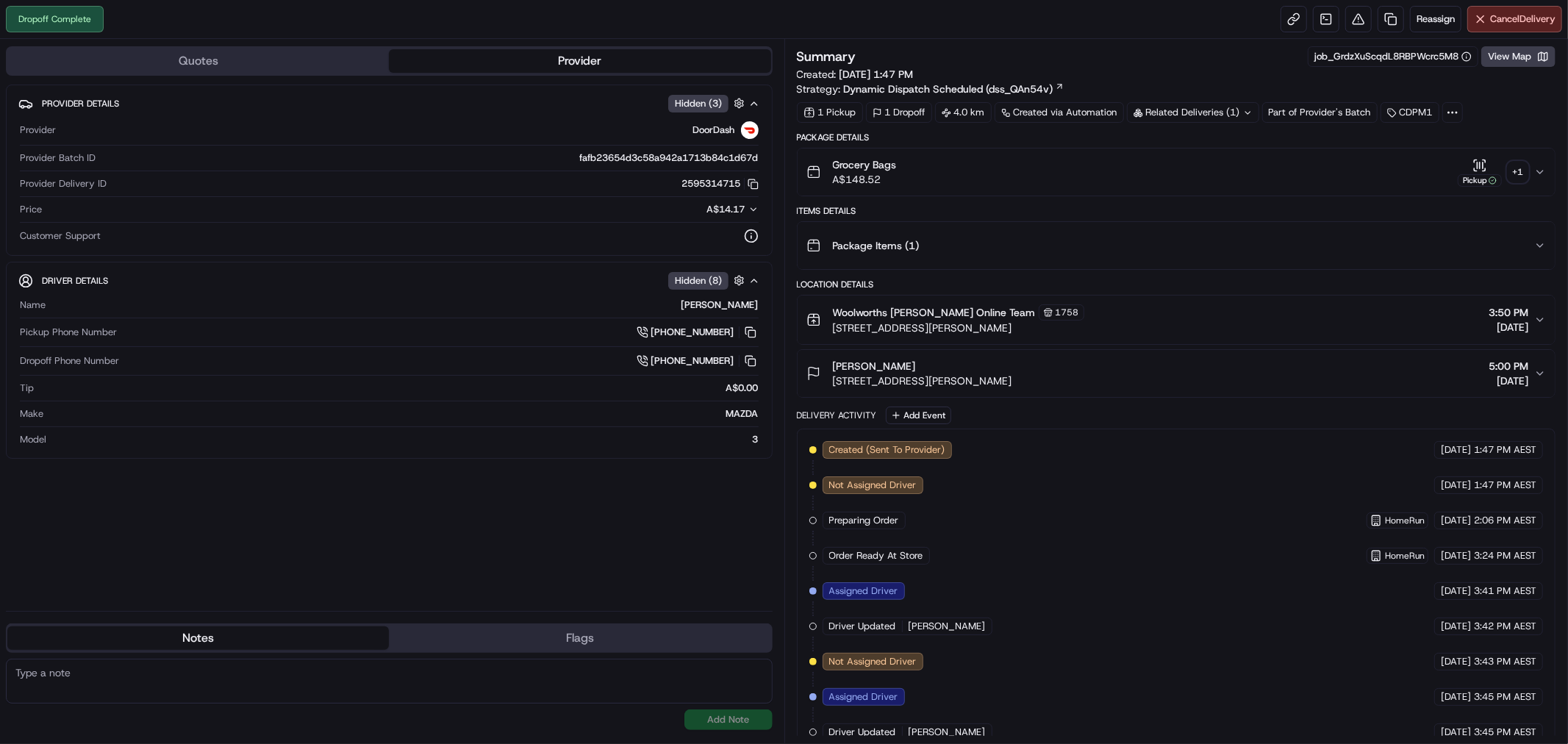
click at [1547, 167] on button "Grocery Bags A$148.52 Pickup + 1" at bounding box center [1176, 172] width 758 height 47
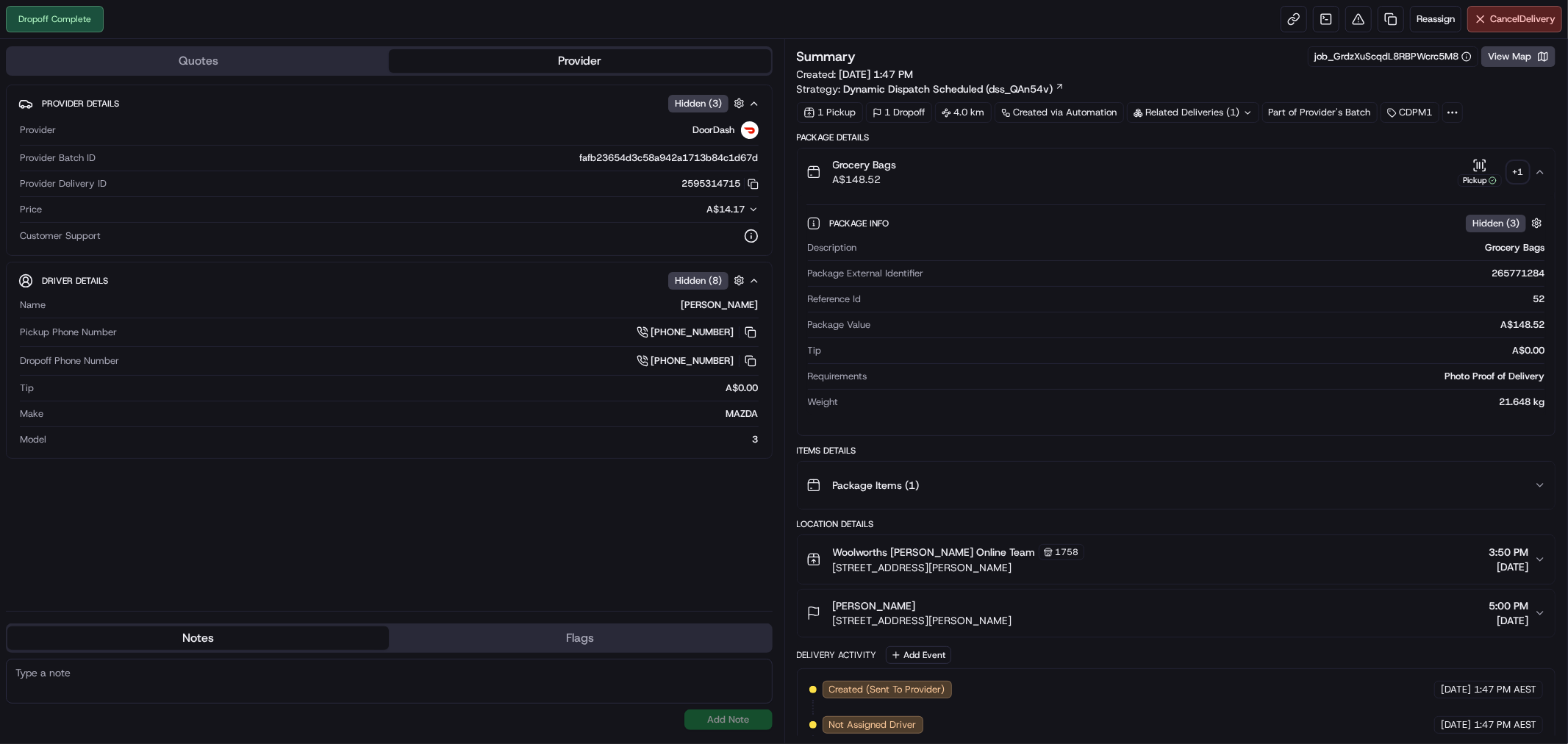
click at [1516, 173] on div "+ 1" at bounding box center [1518, 172] width 21 height 21
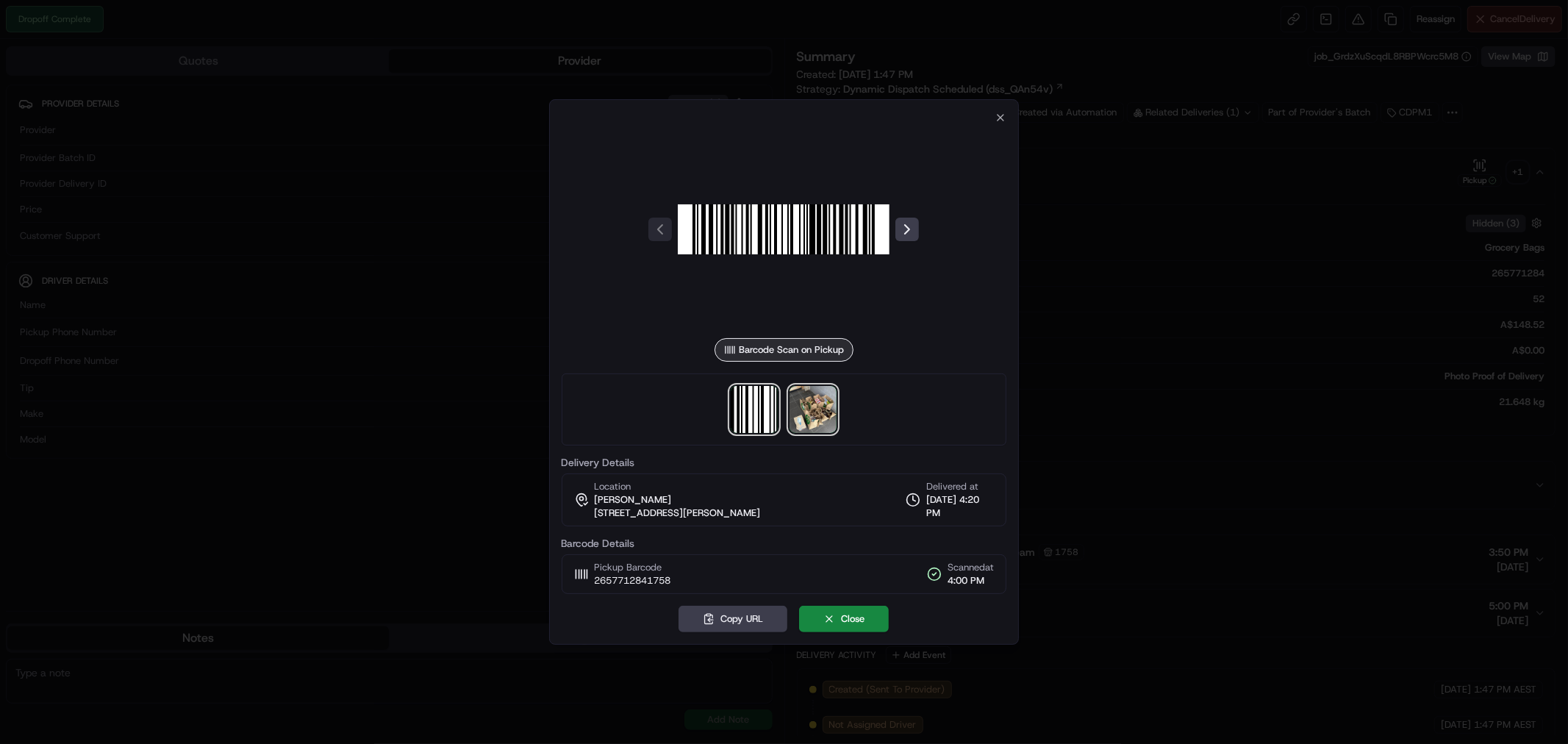
click at [811, 405] on img at bounding box center [812, 408] width 47 height 47
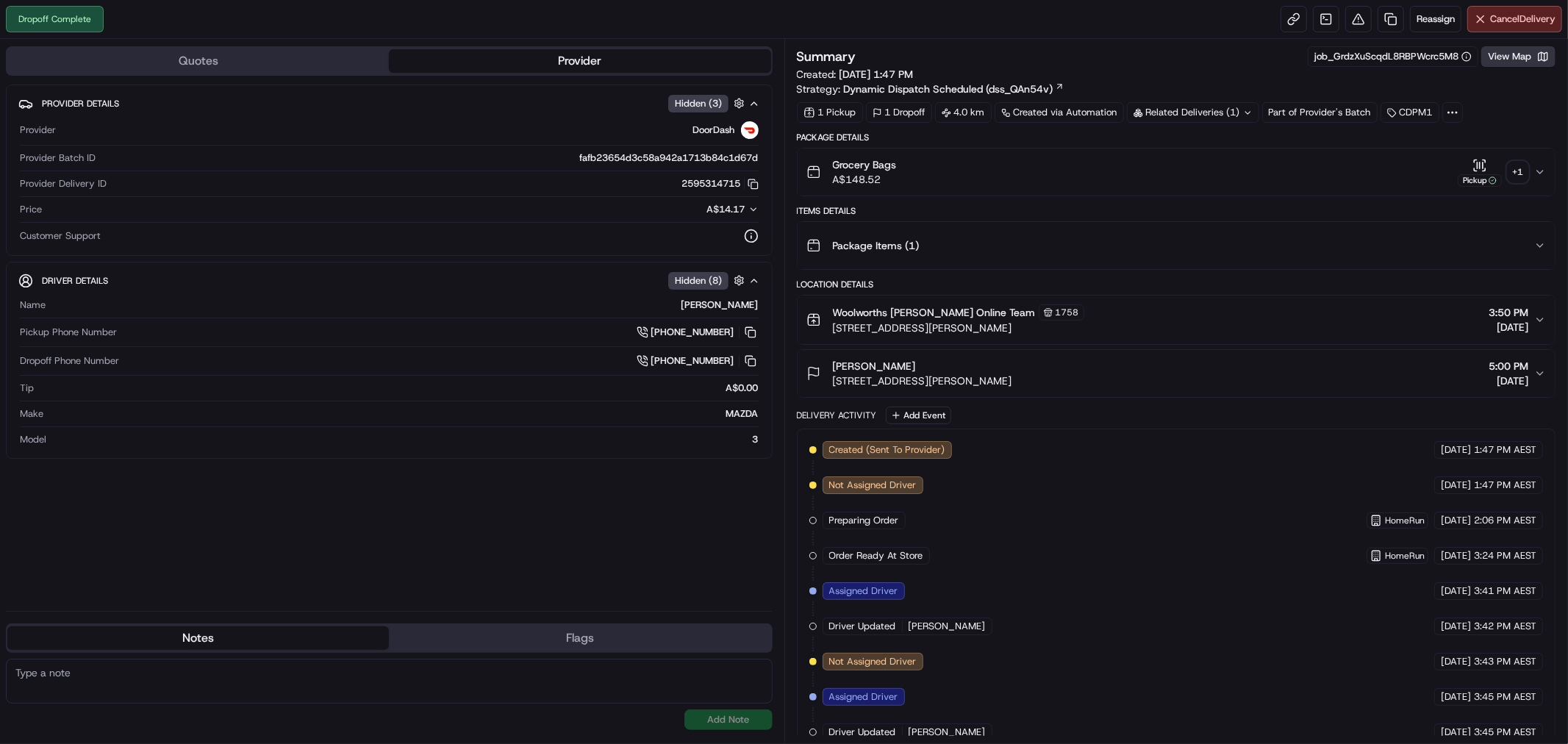
click at [1508, 56] on button "View Map" at bounding box center [1518, 56] width 74 height 21
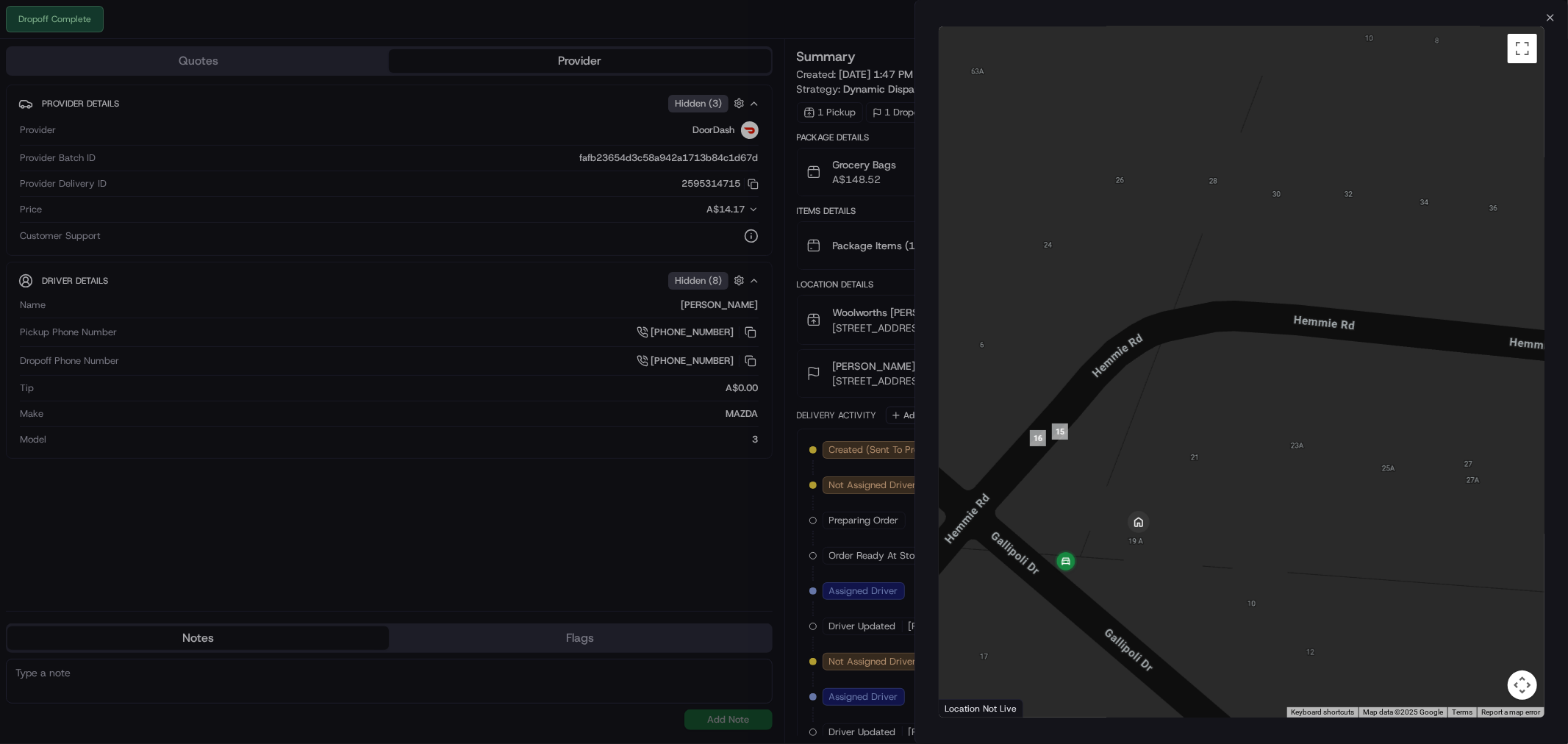
drag, startPoint x: 1288, startPoint y: 612, endPoint x: 1232, endPoint y: 517, distance: 110.3
click at [1232, 517] on div at bounding box center [1241, 372] width 605 height 691
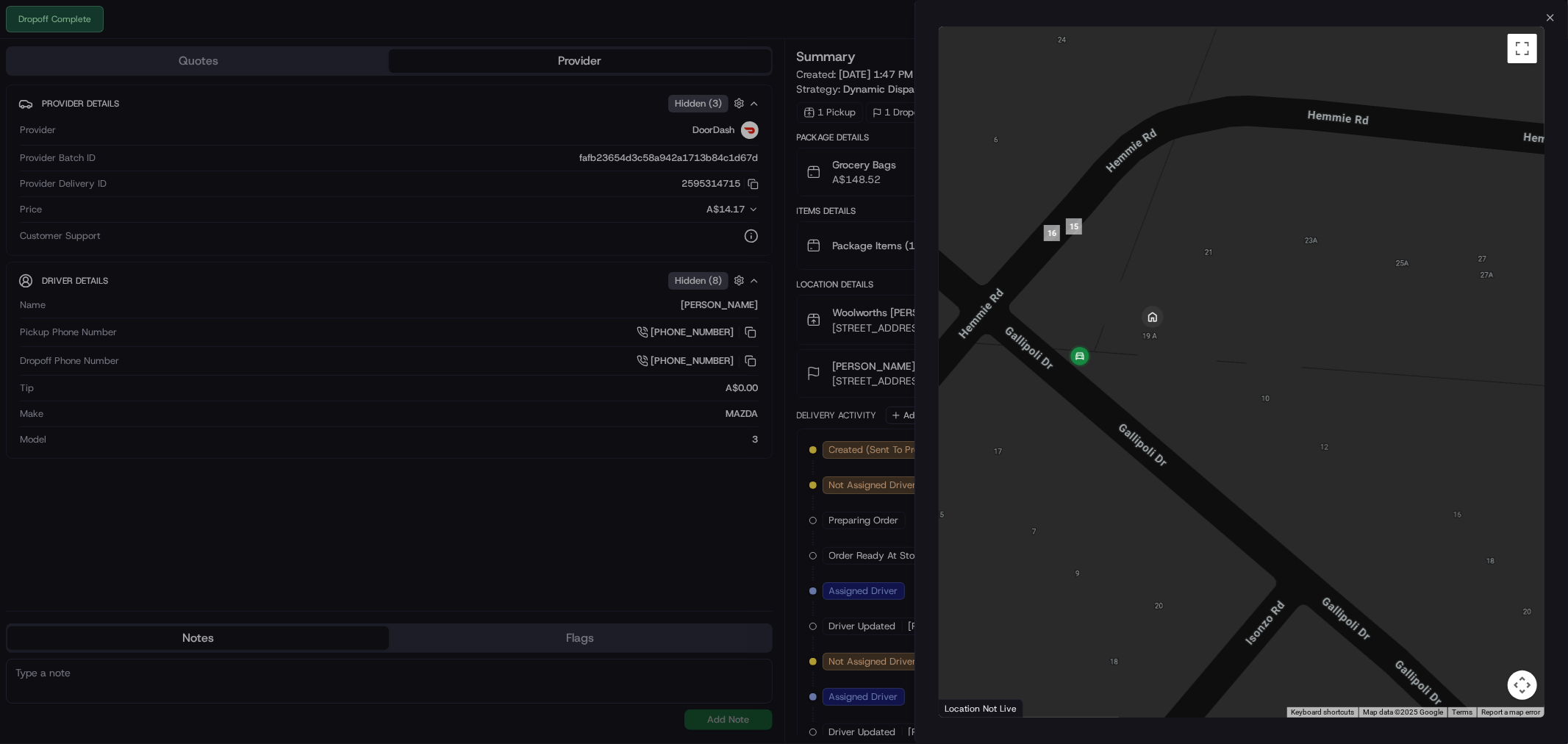
drag, startPoint x: 1135, startPoint y: 586, endPoint x: 1151, endPoint y: 383, distance: 203.6
click at [1151, 383] on div at bounding box center [1241, 372] width 605 height 691
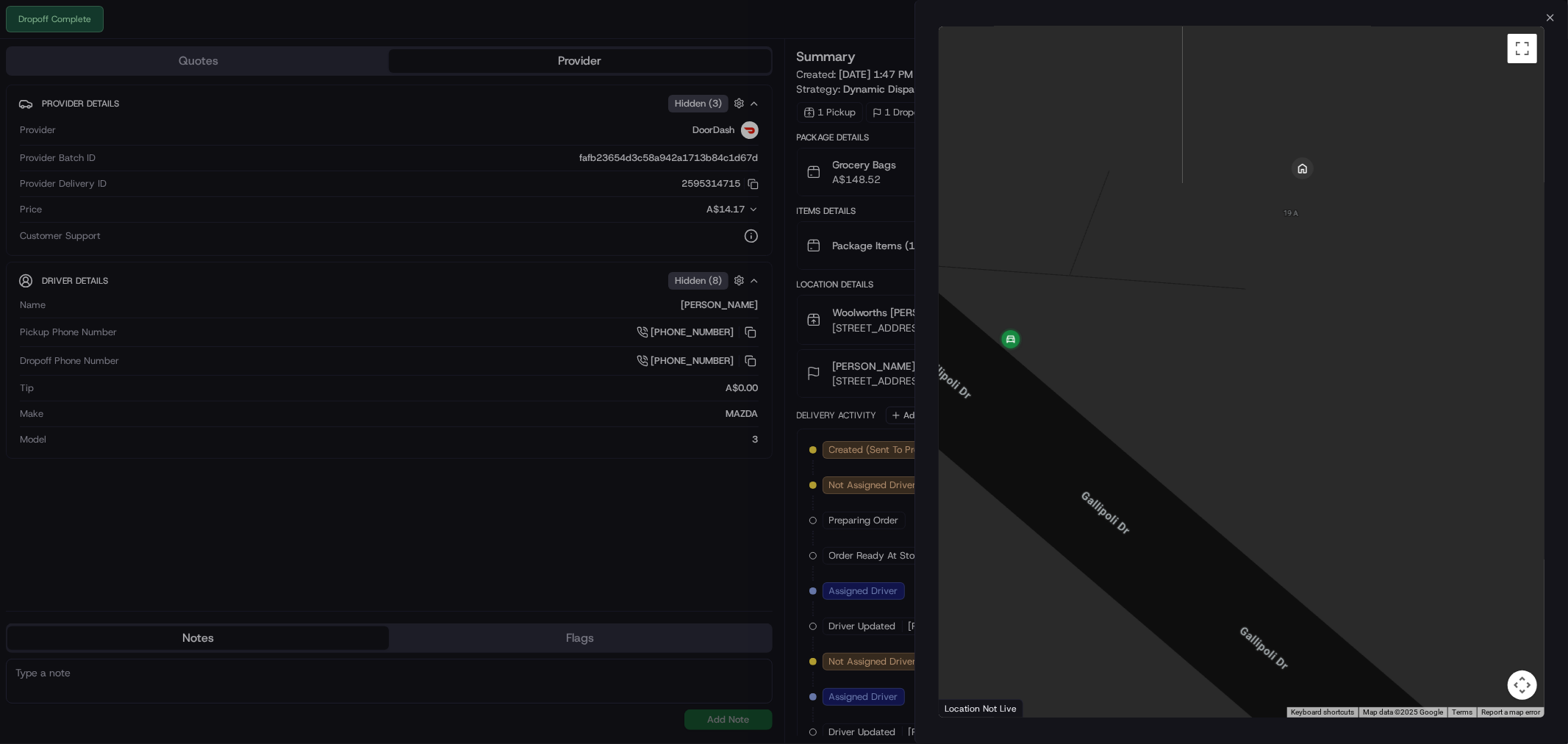
drag, startPoint x: 1076, startPoint y: 288, endPoint x: 1103, endPoint y: 354, distance: 71.3
click at [1103, 354] on div at bounding box center [1241, 372] width 605 height 691
